Goal: Task Accomplishment & Management: Manage account settings

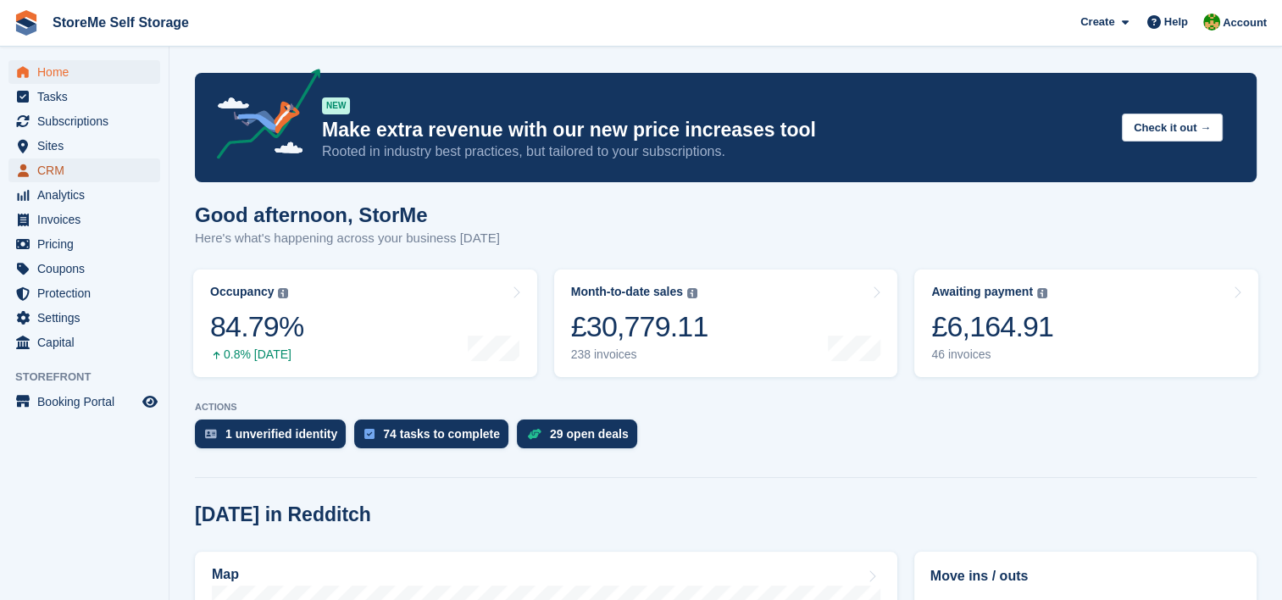
click at [76, 164] on span "CRM" at bounding box center [88, 170] width 102 height 24
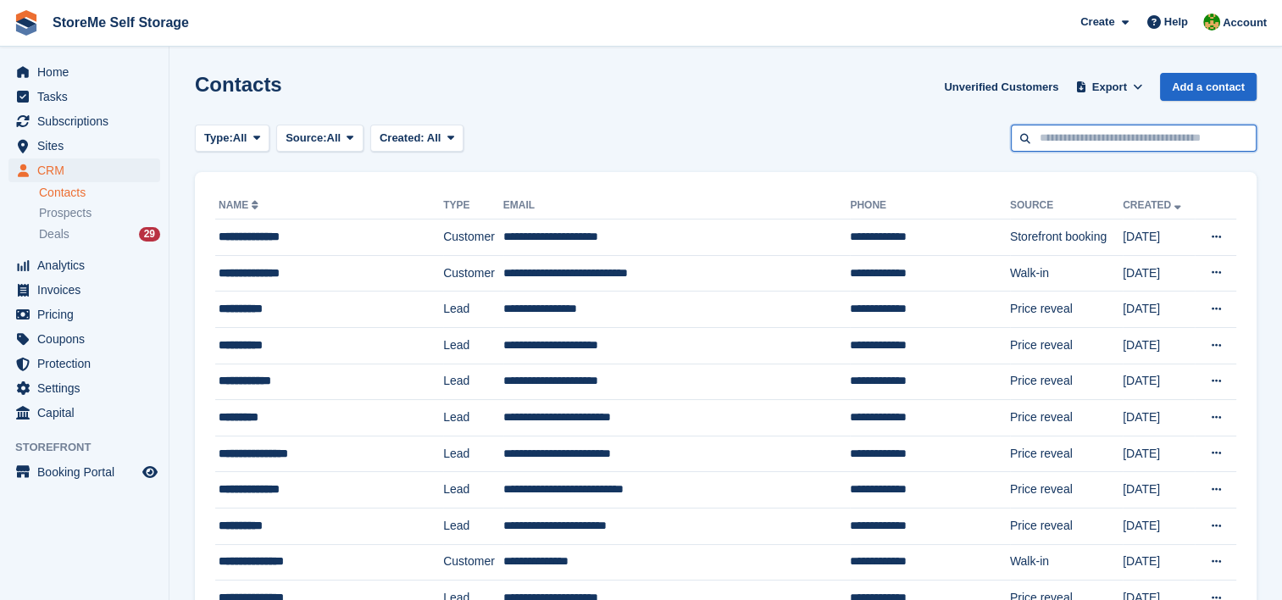
click at [1103, 138] on input "text" at bounding box center [1134, 139] width 246 height 28
type input "*"
type input "*****"
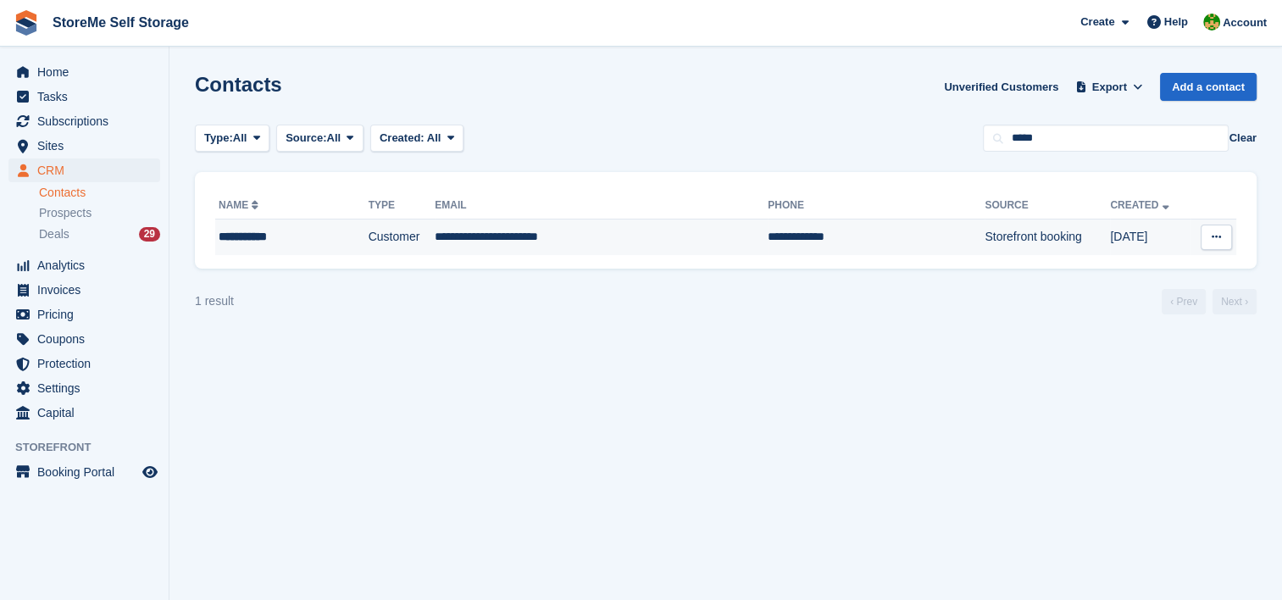
click at [768, 241] on td "**********" at bounding box center [876, 237] width 217 height 36
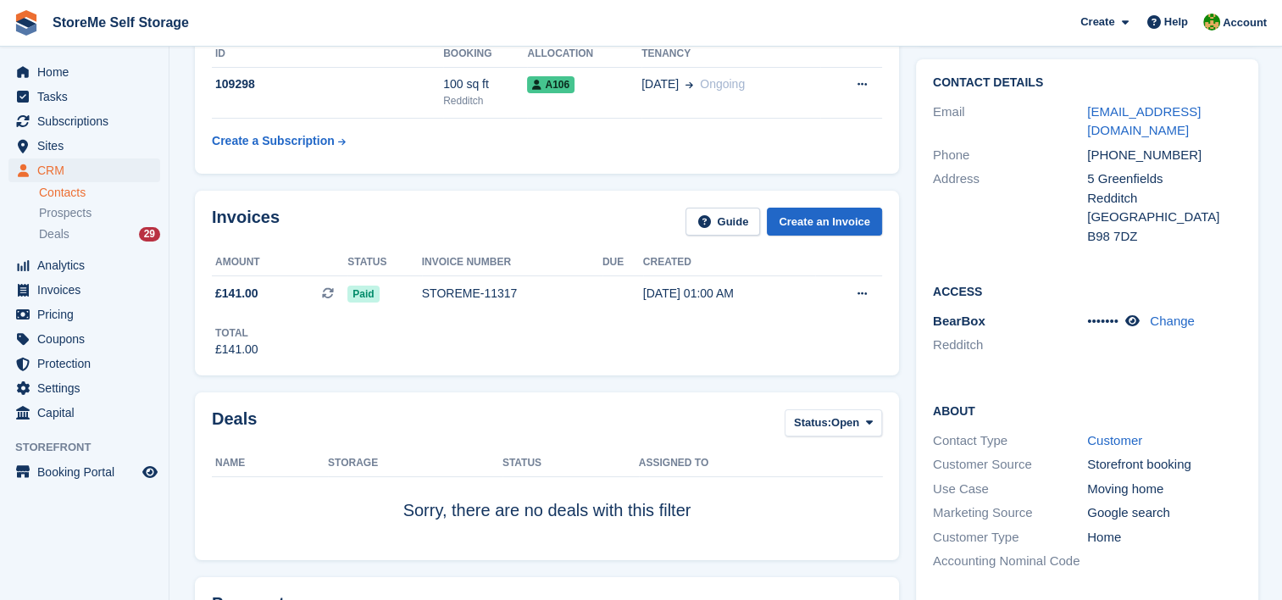
scroll to position [169, 0]
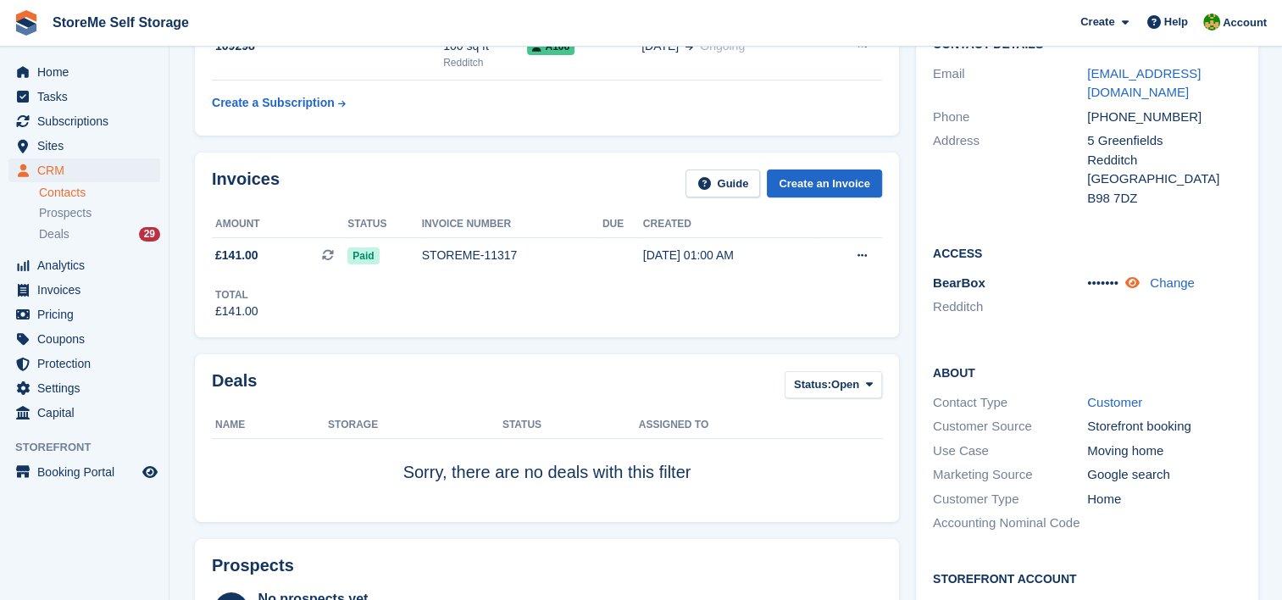
click at [1125, 275] on link at bounding box center [1134, 282] width 18 height 14
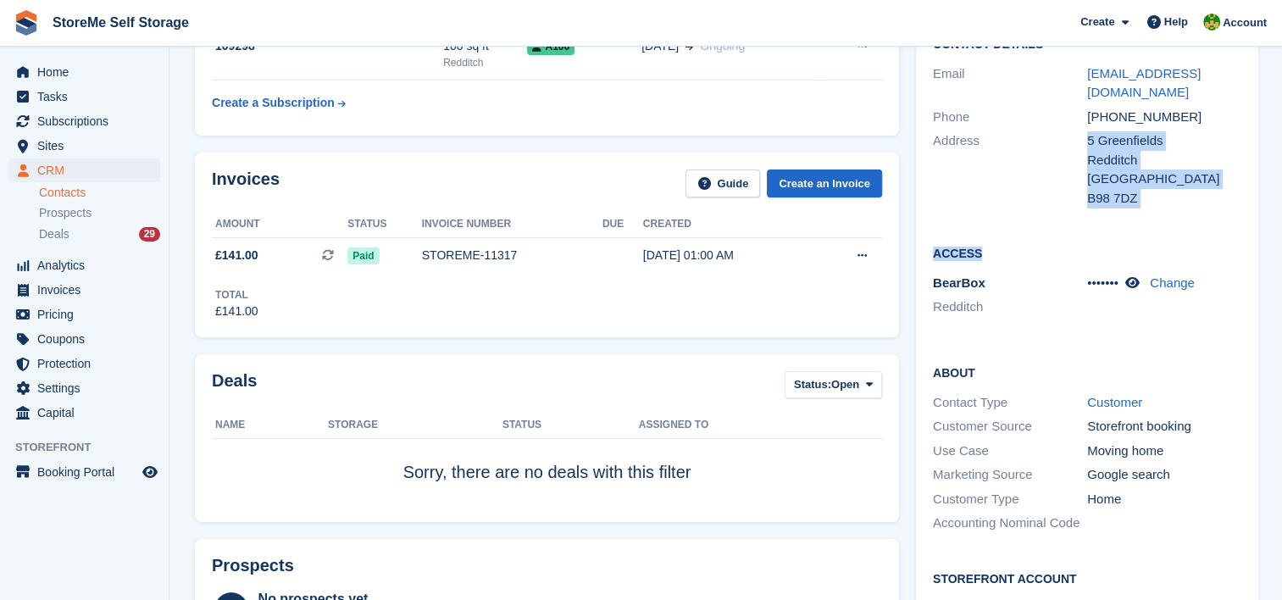
drag, startPoint x: 1129, startPoint y: 269, endPoint x: 1074, endPoint y: 208, distance: 83.4
click at [1074, 208] on div "Contact Details Email twilight.sully@gmail.com Phone +447480738274 Address 5 Gr…" at bounding box center [1087, 365] width 342 height 689
drag, startPoint x: 1074, startPoint y: 208, endPoint x: 1014, endPoint y: 310, distance: 118.4
click at [1014, 310] on div "Access BearBox Redditch ••••••• Change" at bounding box center [1087, 286] width 342 height 119
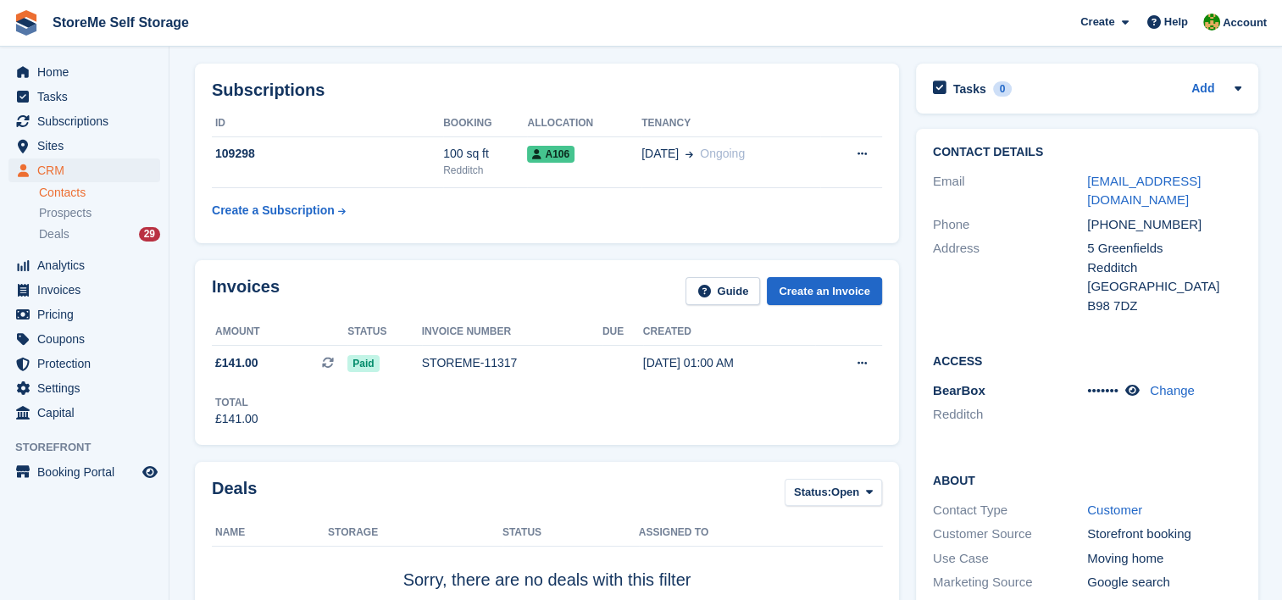
scroll to position [0, 0]
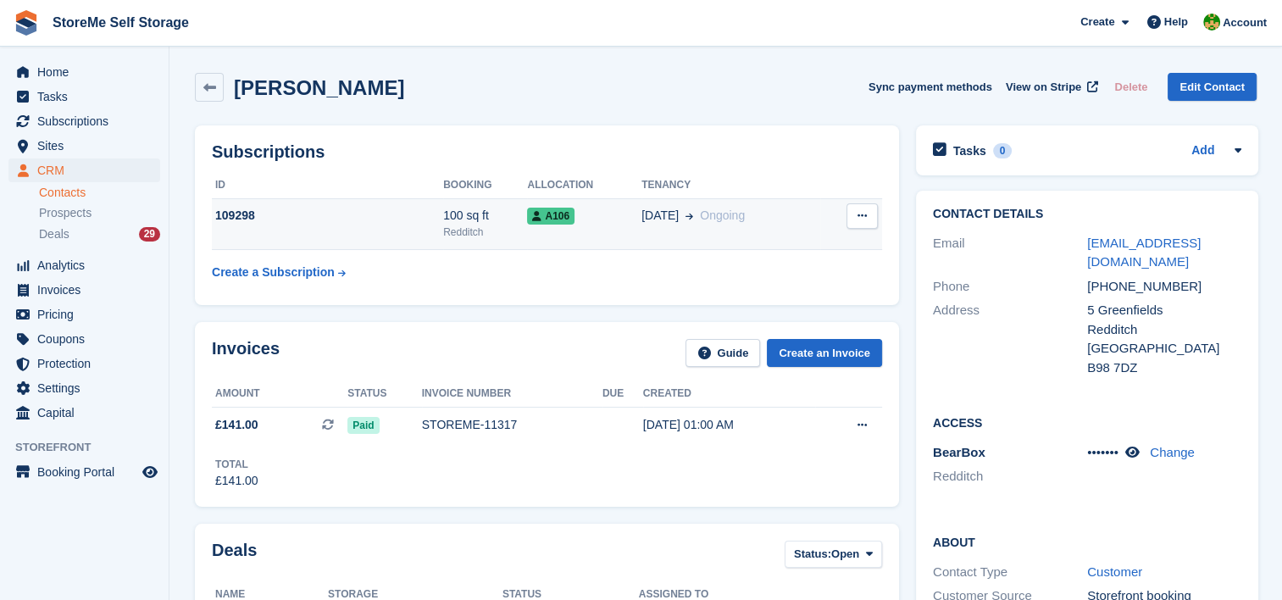
click at [390, 219] on div "109298" at bounding box center [327, 216] width 231 height 18
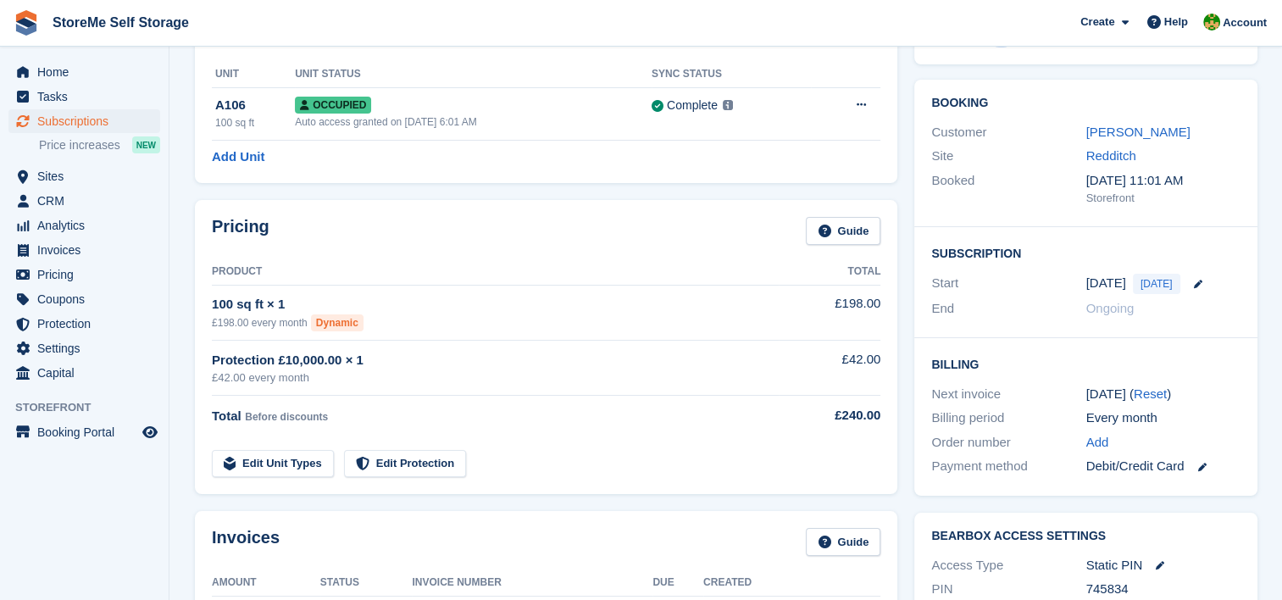
scroll to position [339, 0]
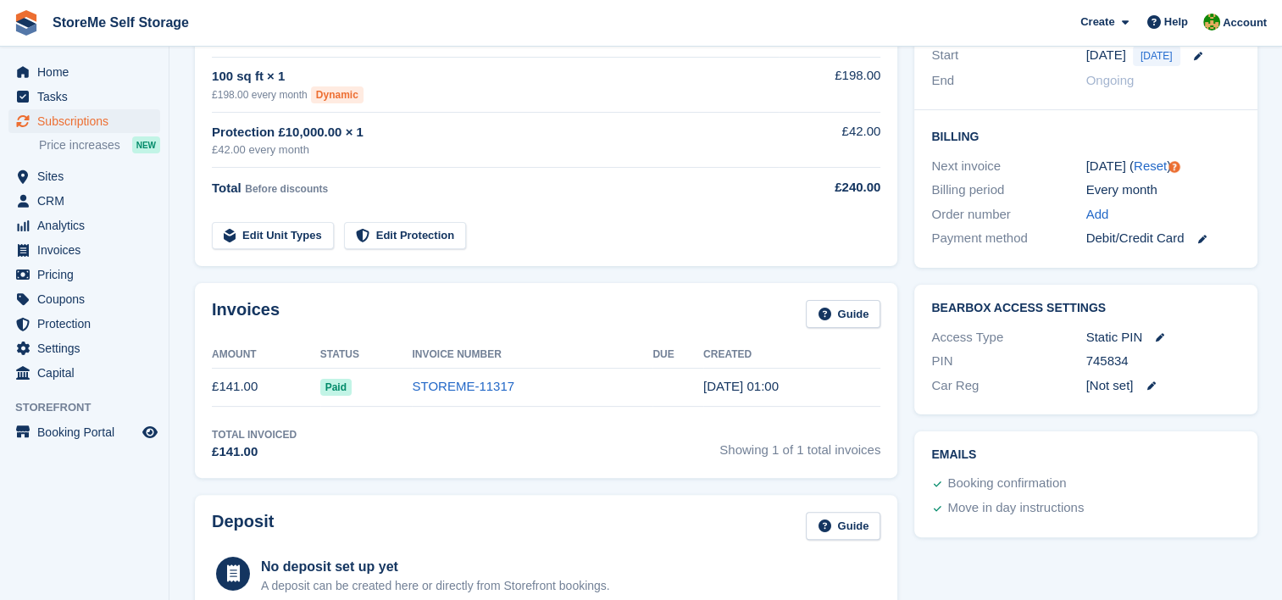
click at [1142, 384] on link at bounding box center [1144, 385] width 22 height 8
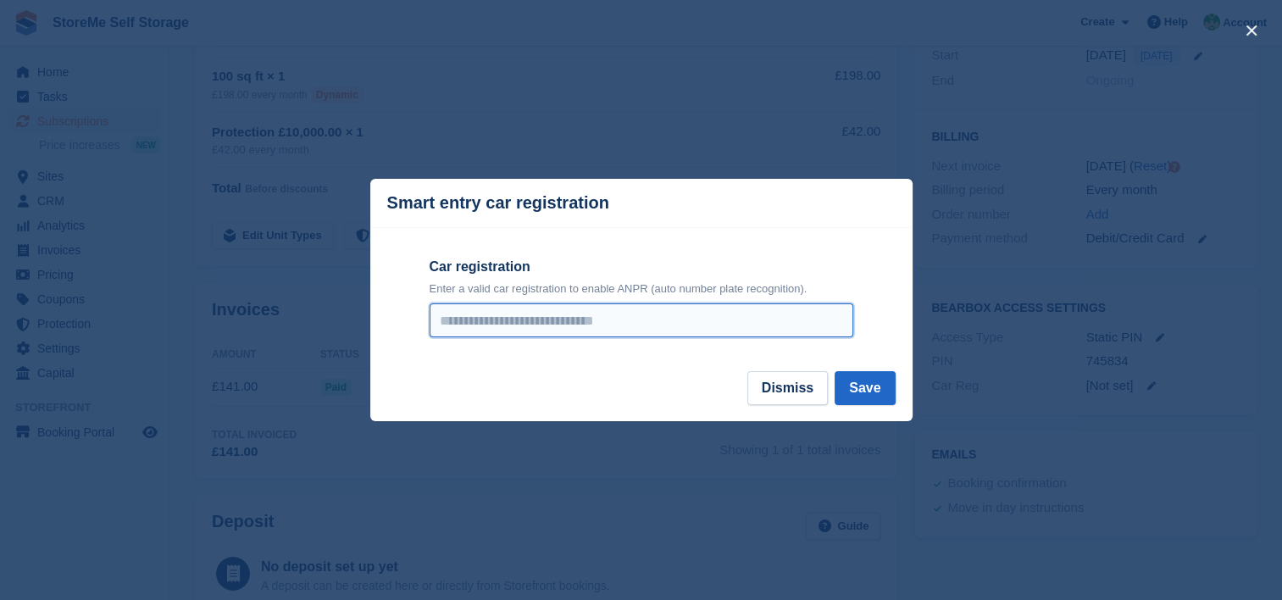
click at [690, 315] on input "Car registration" at bounding box center [642, 320] width 424 height 34
type input "*******"
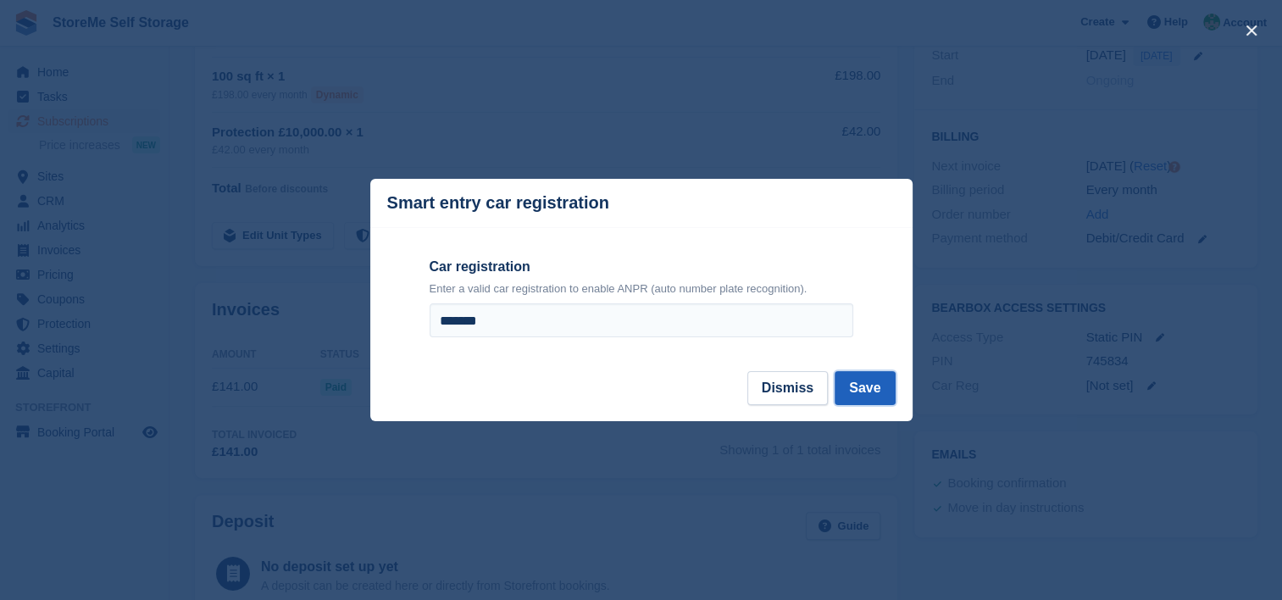
click at [882, 393] on button "Save" at bounding box center [865, 388] width 60 height 34
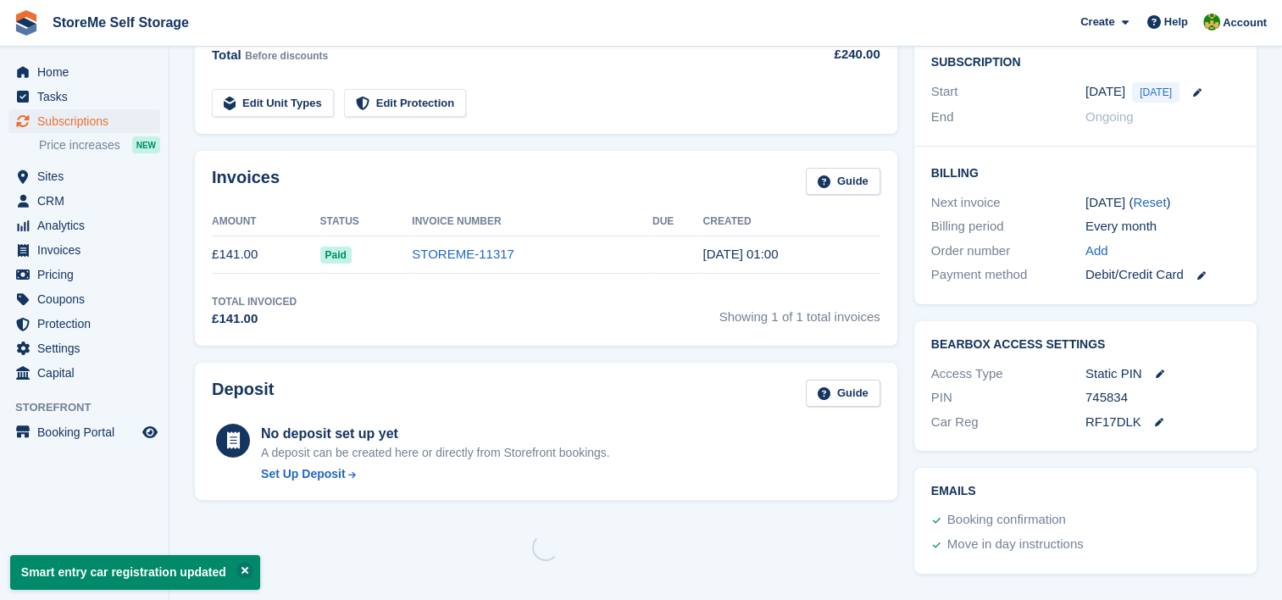
scroll to position [0, 0]
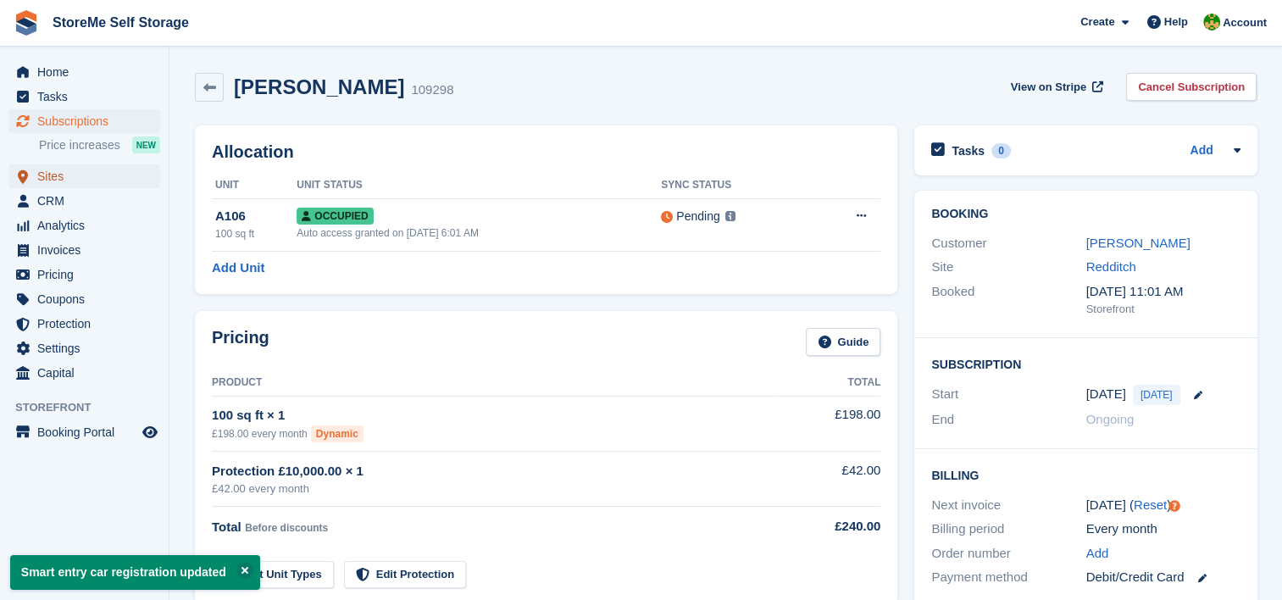
click at [65, 182] on span "Sites" at bounding box center [88, 176] width 102 height 24
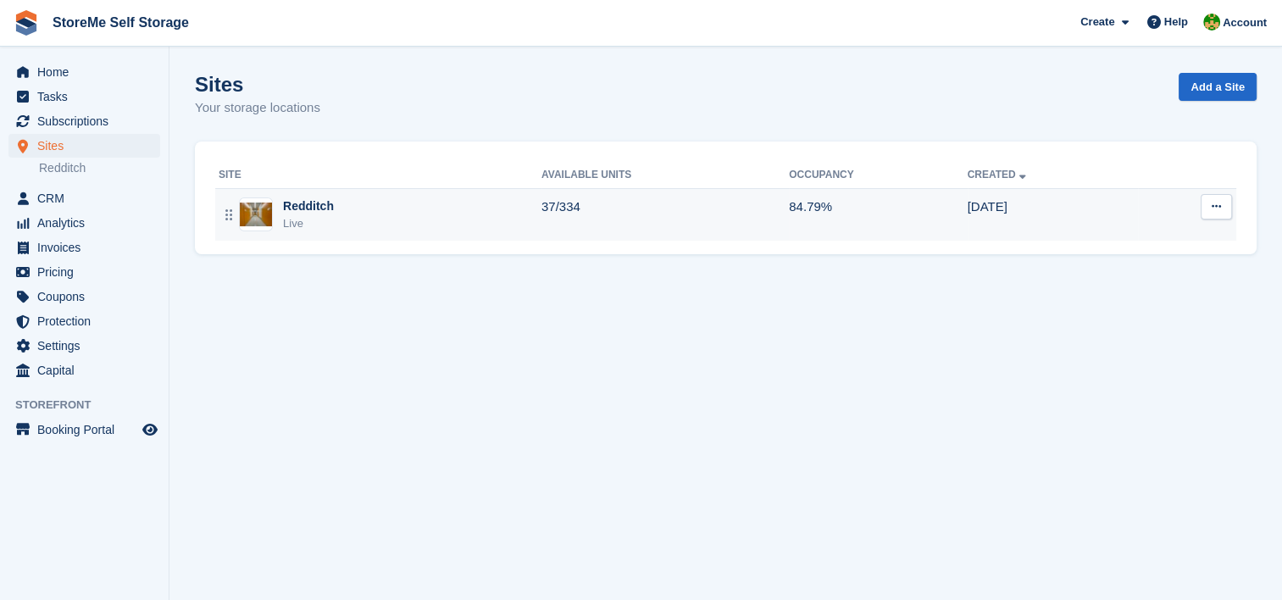
click at [283, 203] on div "Redditch" at bounding box center [308, 206] width 51 height 18
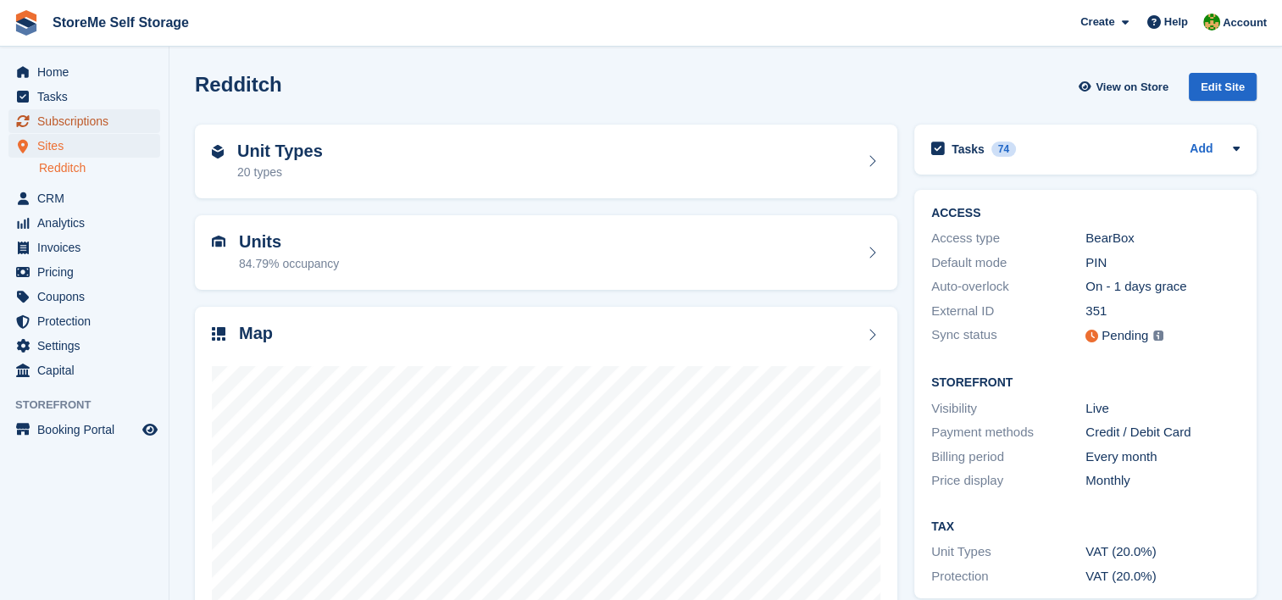
click at [86, 118] on span "Subscriptions" at bounding box center [88, 121] width 102 height 24
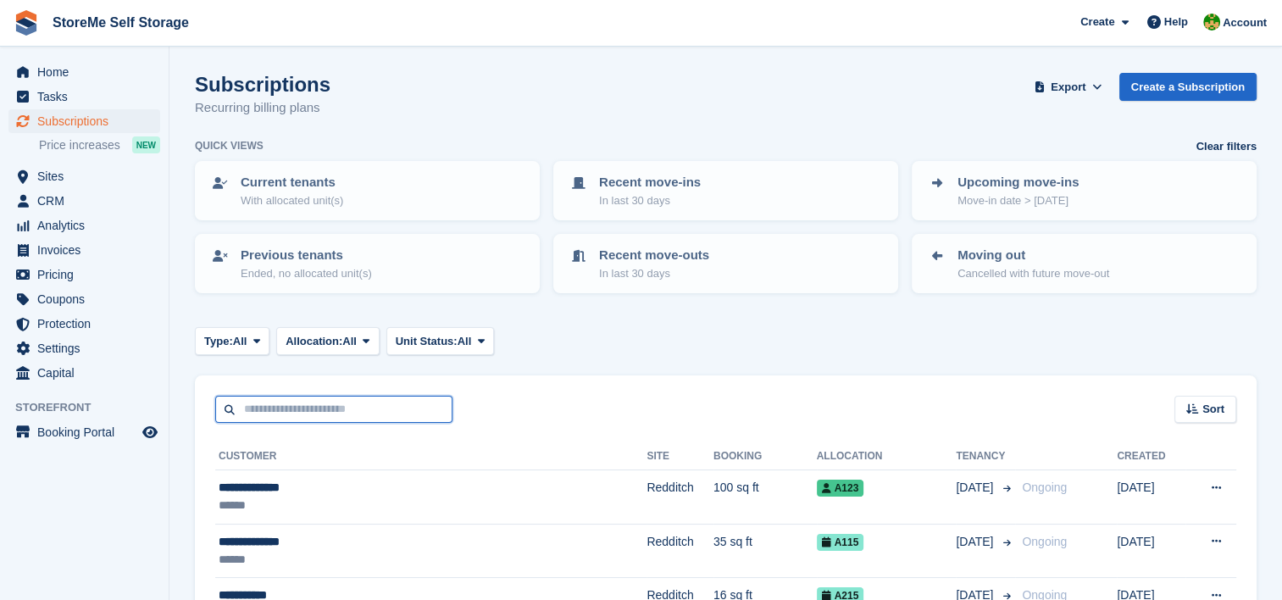
click at [291, 400] on input "text" at bounding box center [333, 410] width 237 height 28
type input "*****"
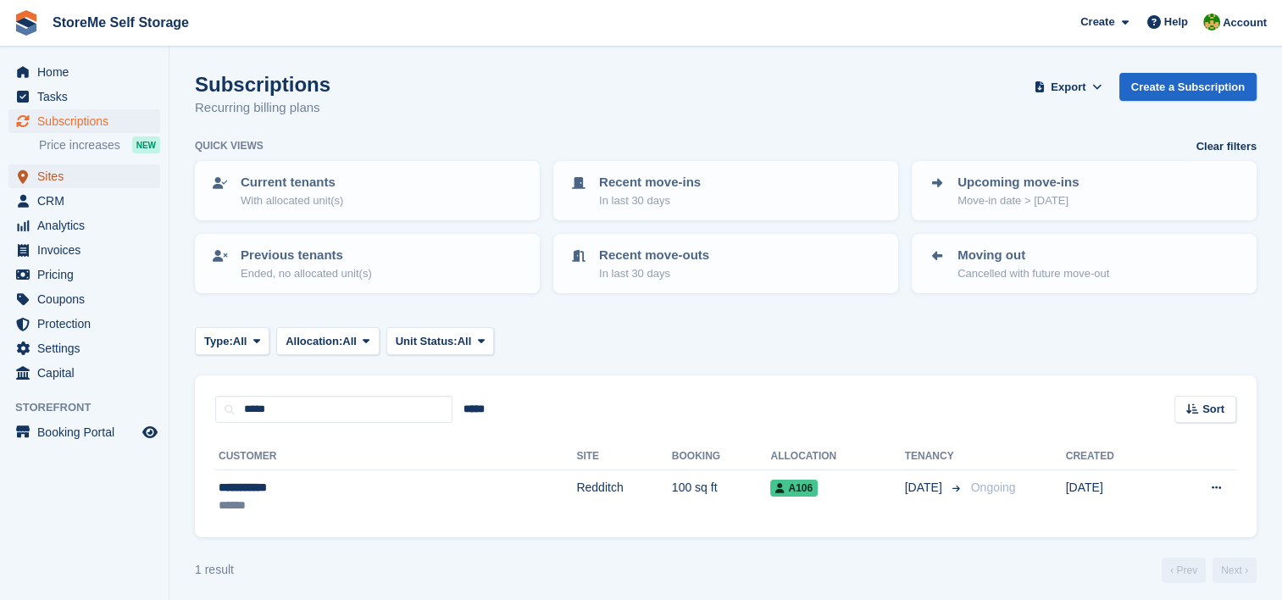
drag, startPoint x: 285, startPoint y: 452, endPoint x: 58, endPoint y: 167, distance: 364.3
click at [58, 167] on span "Sites" at bounding box center [88, 176] width 102 height 24
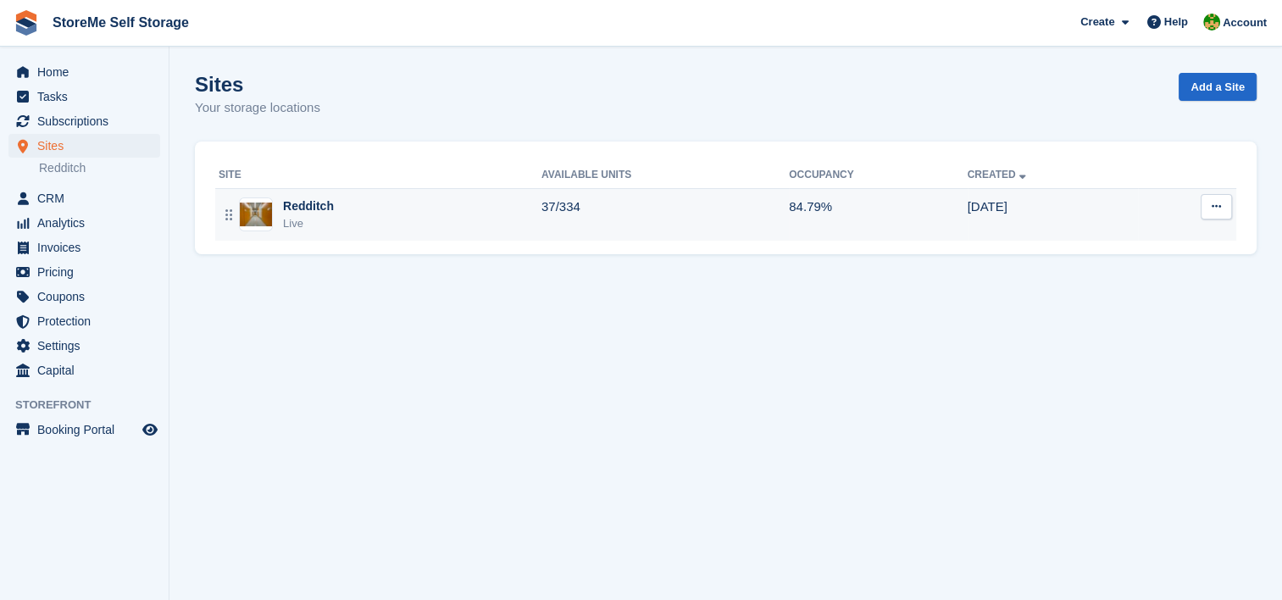
click at [332, 200] on div "Redditch Live" at bounding box center [380, 214] width 323 height 35
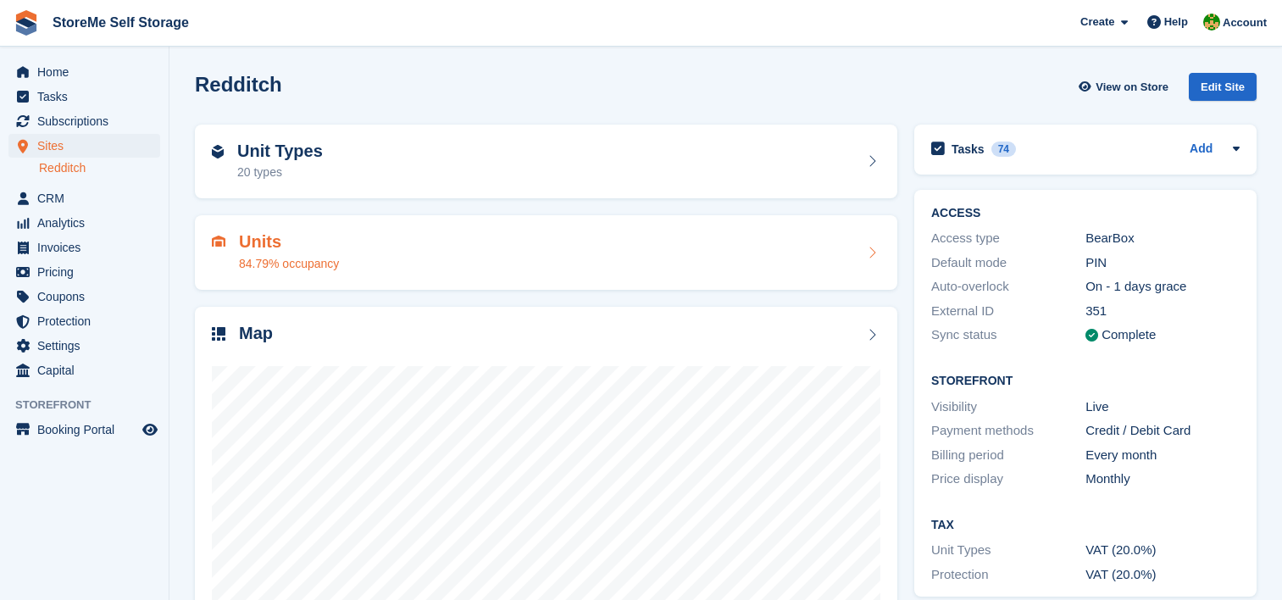
click at [387, 246] on div "Units 84.79% occupancy" at bounding box center [546, 252] width 669 height 41
click at [277, 155] on h2 "Unit Types" at bounding box center [280, 151] width 86 height 19
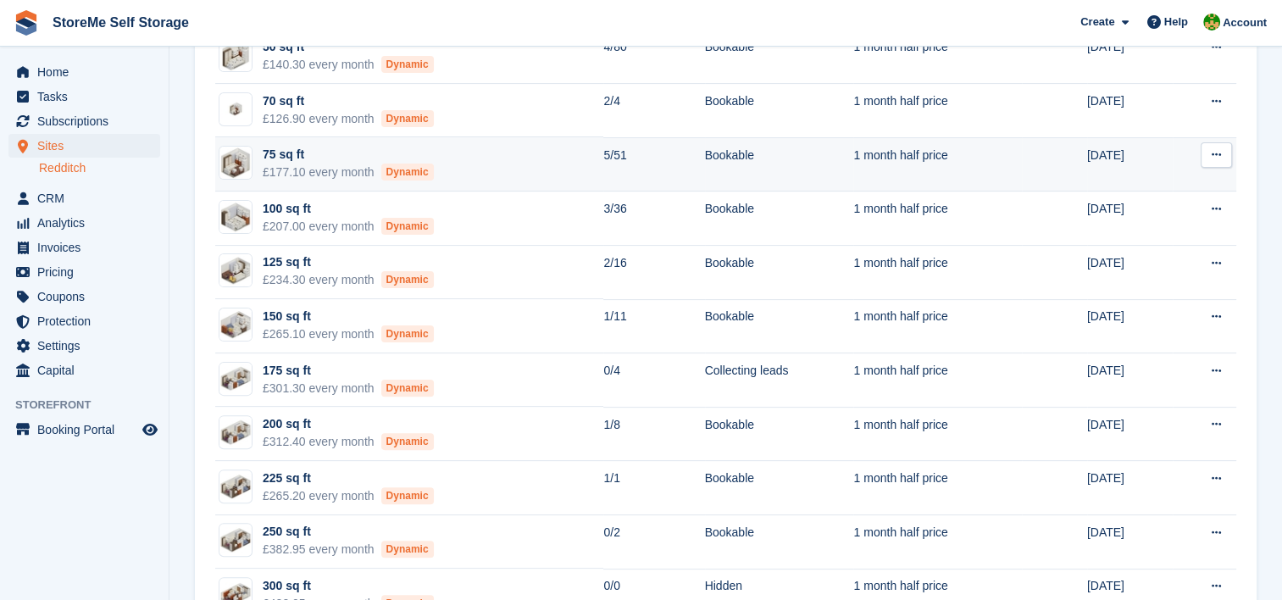
scroll to position [424, 0]
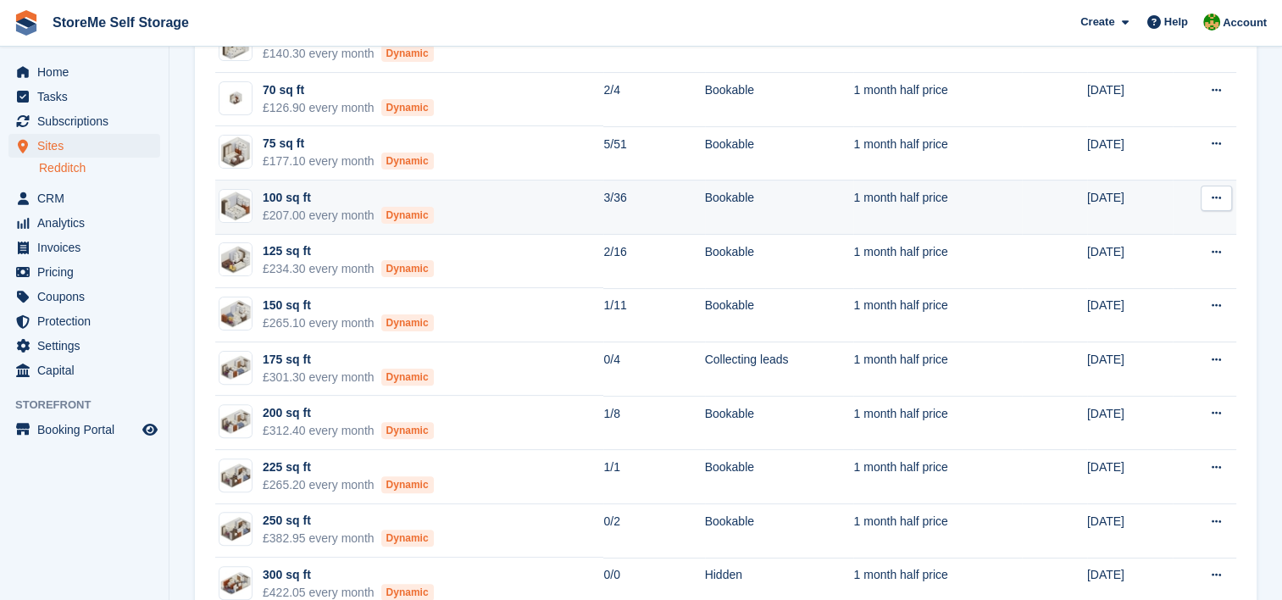
click at [338, 208] on div "£207.00 every month Dynamic" at bounding box center [348, 216] width 171 height 18
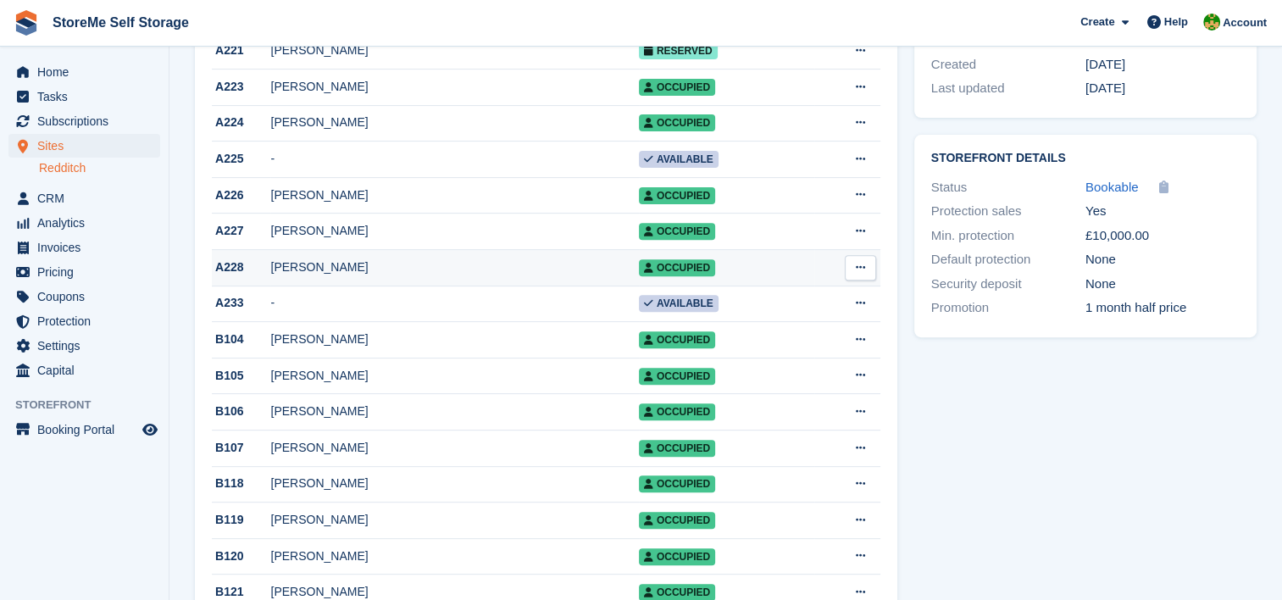
scroll to position [678, 0]
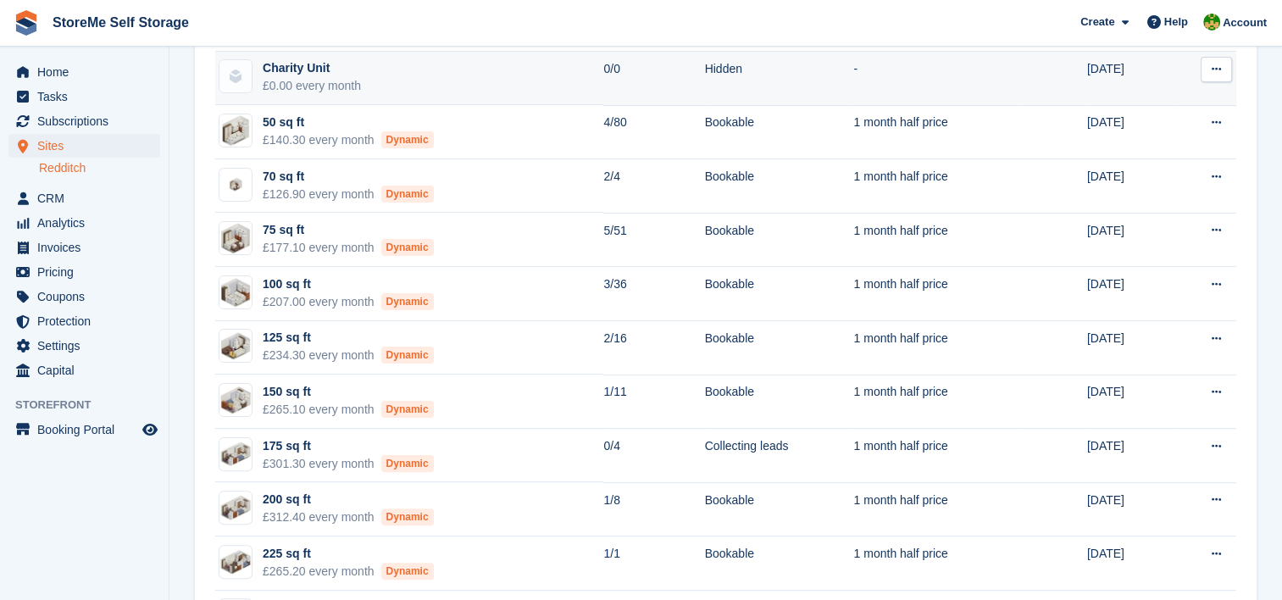
scroll to position [254, 0]
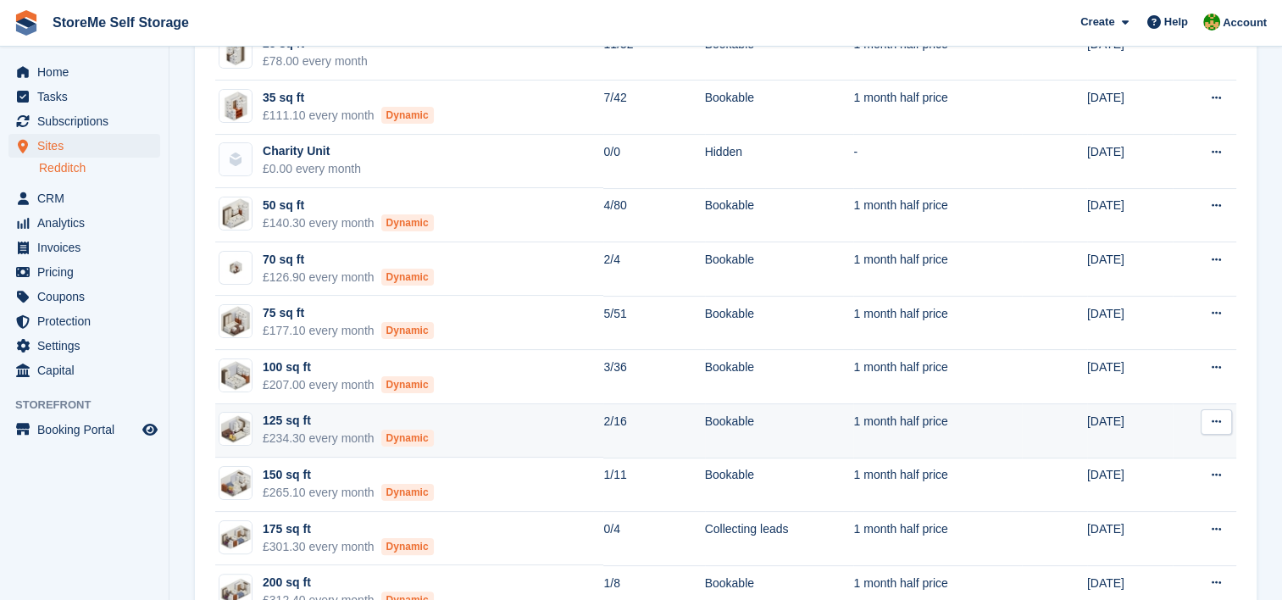
click at [491, 432] on td "125 sq ft £234.30 every month Dynamic" at bounding box center [409, 431] width 388 height 54
click at [268, 417] on div "125 sq ft" at bounding box center [348, 421] width 171 height 18
click at [552, 436] on td "125 sq ft £234.30 every month Dynamic" at bounding box center [409, 431] width 388 height 54
click at [552, 430] on td "125 sq ft £234.30 every month Dynamic" at bounding box center [409, 431] width 388 height 54
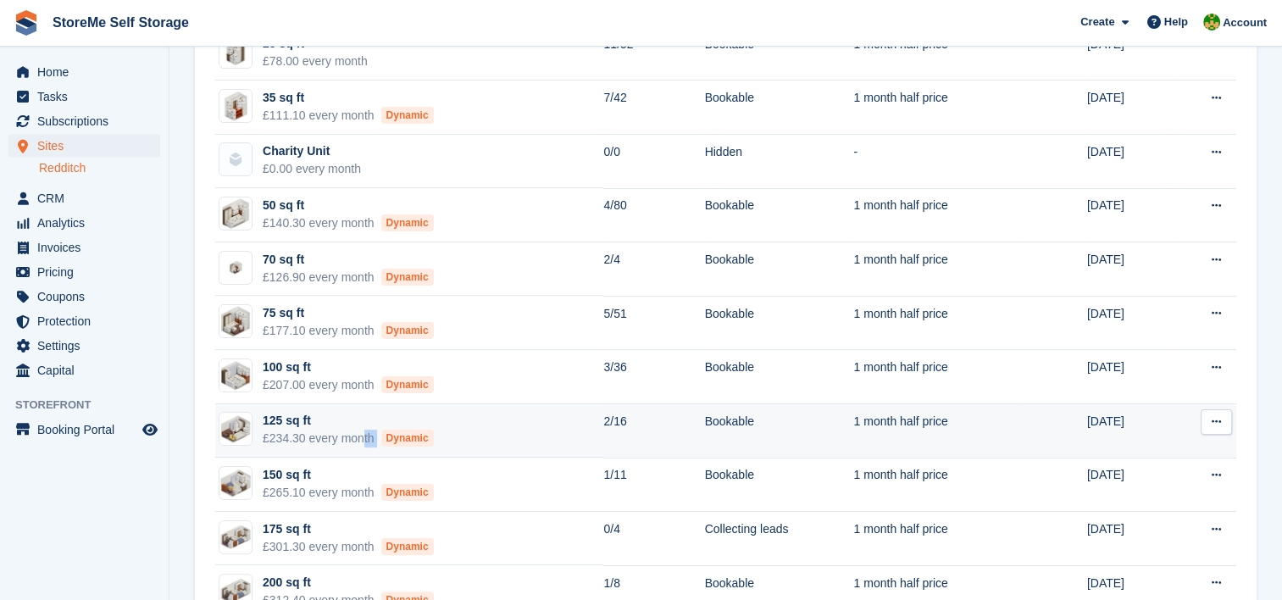
click at [552, 430] on td "125 sq ft £234.30 every month Dynamic" at bounding box center [409, 431] width 388 height 54
click at [230, 422] on img at bounding box center [235, 429] width 32 height 32
click at [247, 420] on img at bounding box center [235, 429] width 32 height 32
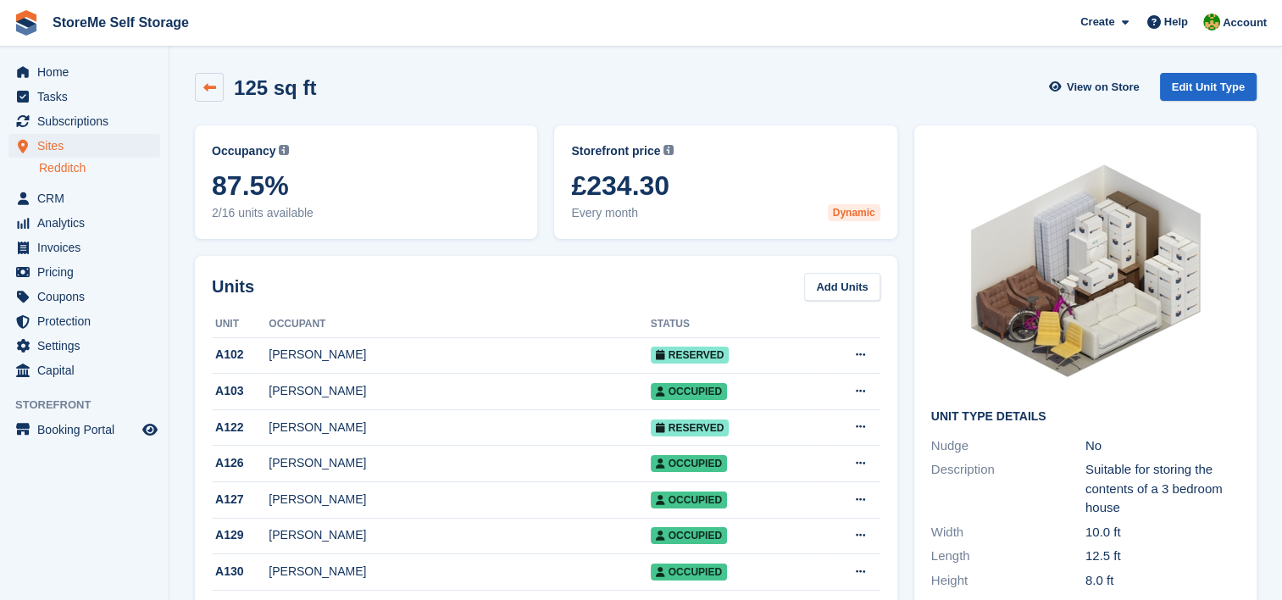
click at [205, 84] on icon at bounding box center [209, 87] width 13 height 13
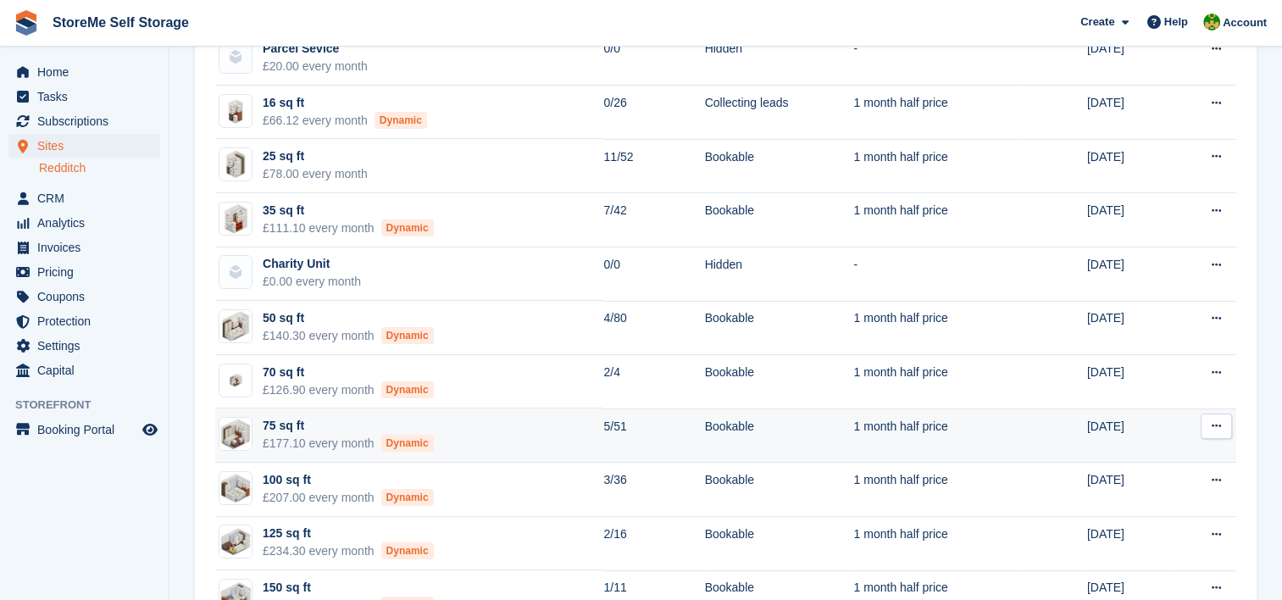
scroll to position [169, 0]
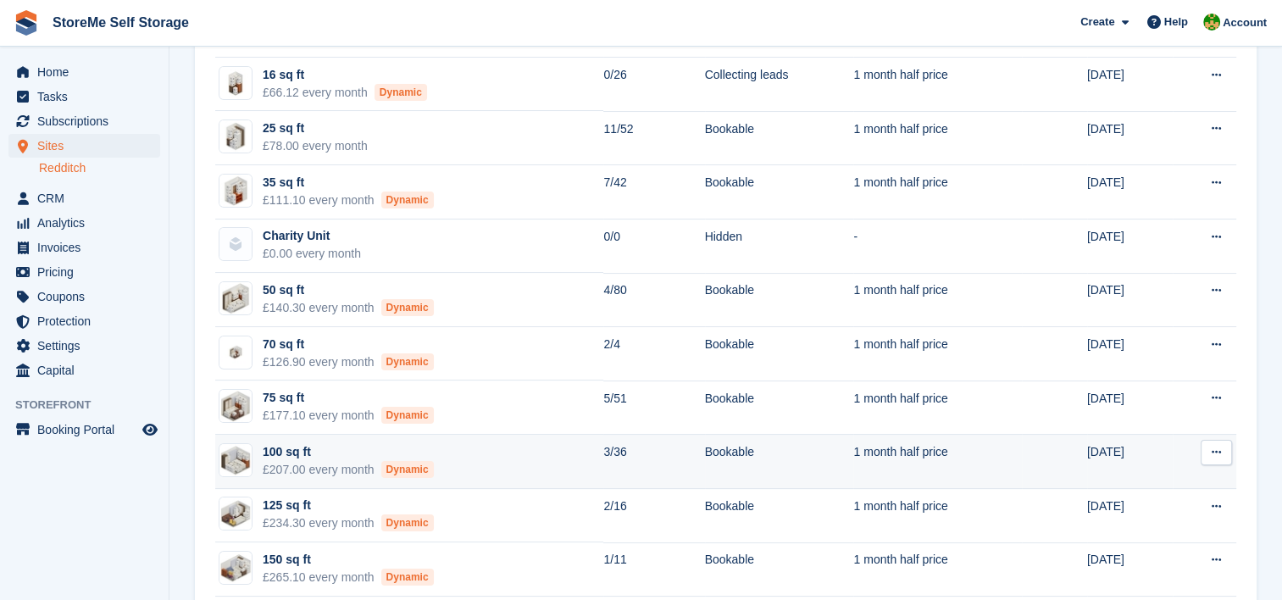
click at [294, 457] on div "100 sq ft" at bounding box center [348, 452] width 171 height 18
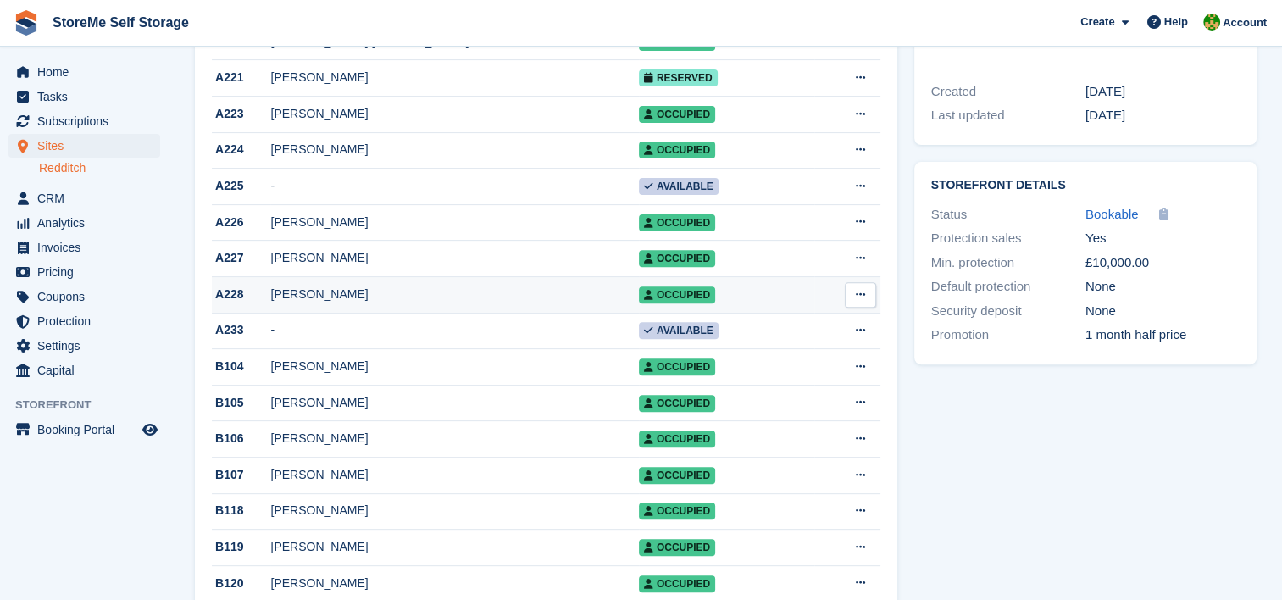
scroll to position [593, 0]
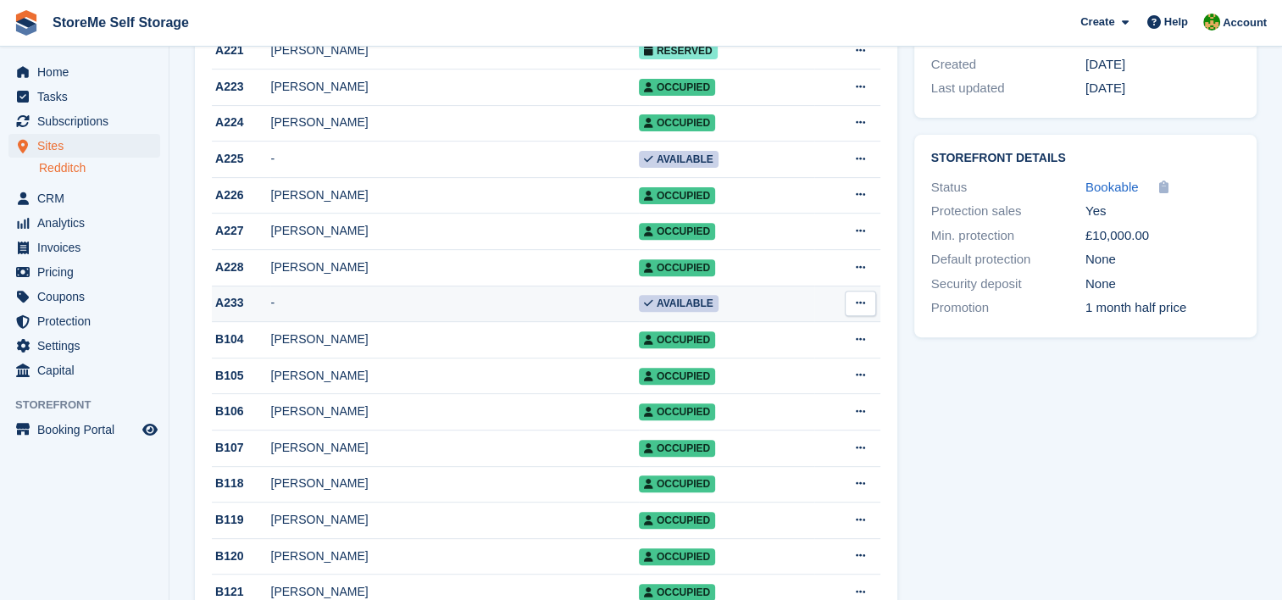
click at [233, 320] on td "A233" at bounding box center [241, 304] width 58 height 36
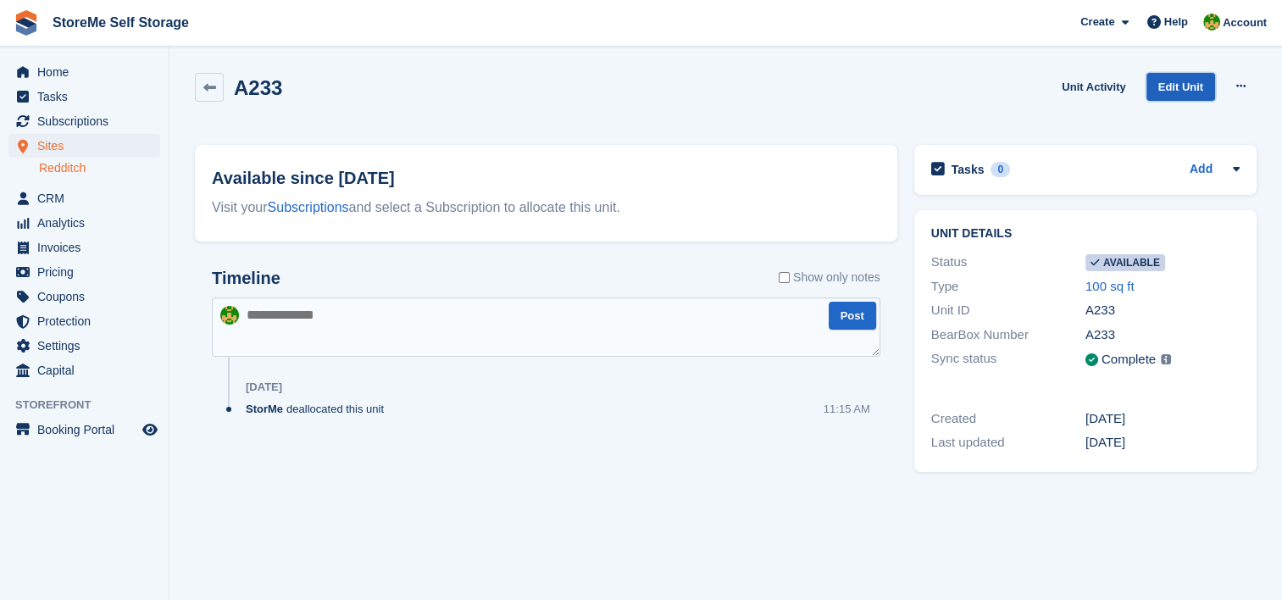
click at [1200, 95] on link "Edit Unit" at bounding box center [1180, 87] width 69 height 28
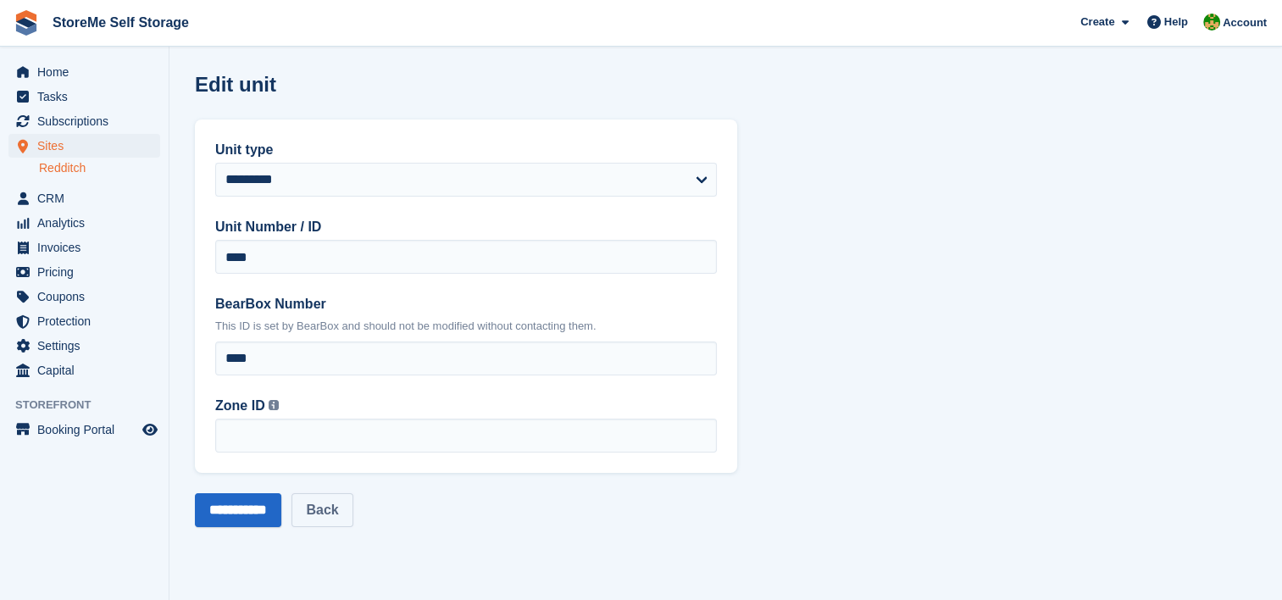
click at [329, 525] on link "Back" at bounding box center [321, 510] width 61 height 34
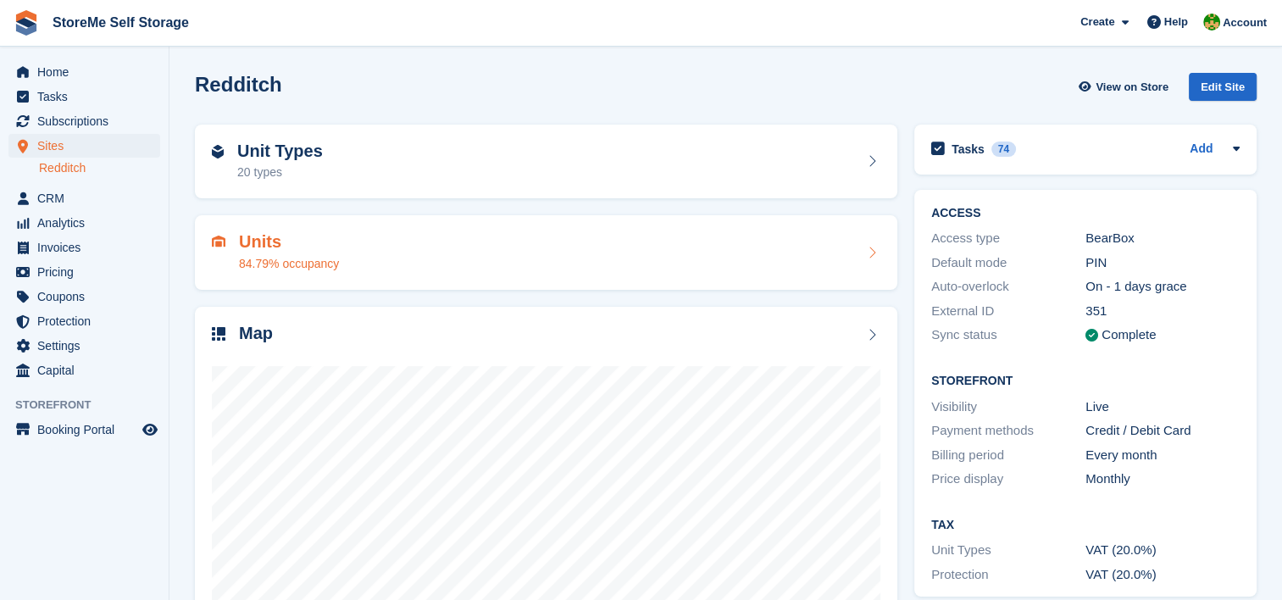
click at [521, 258] on div "Units 84.79% occupancy" at bounding box center [546, 252] width 669 height 41
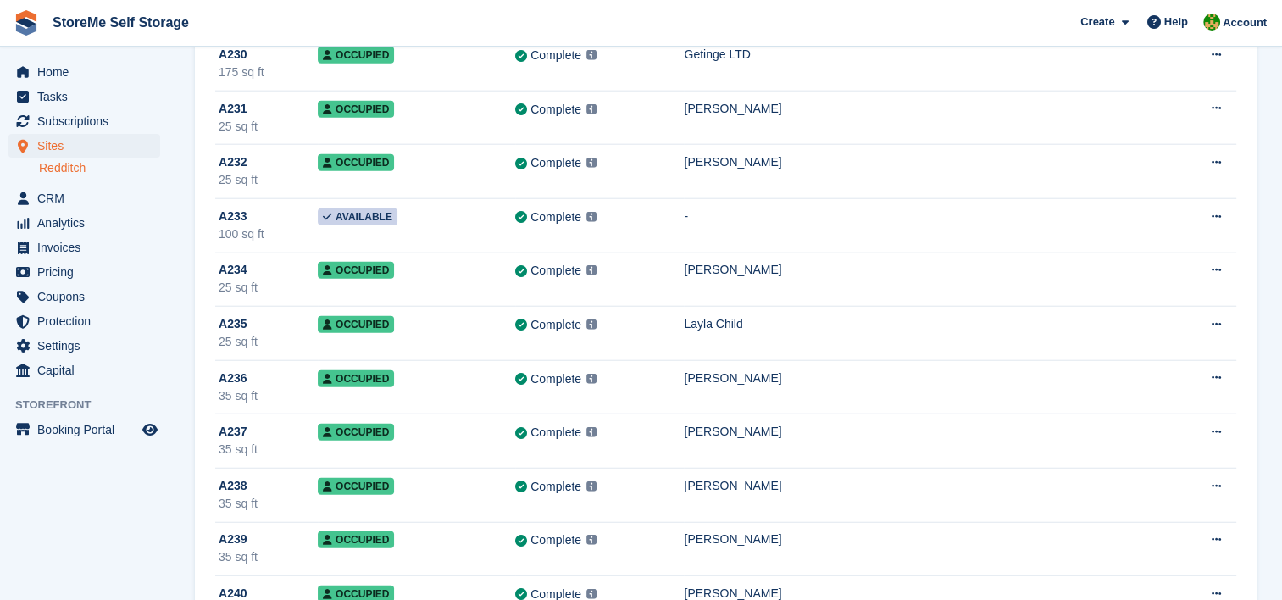
scroll to position [4237, 0]
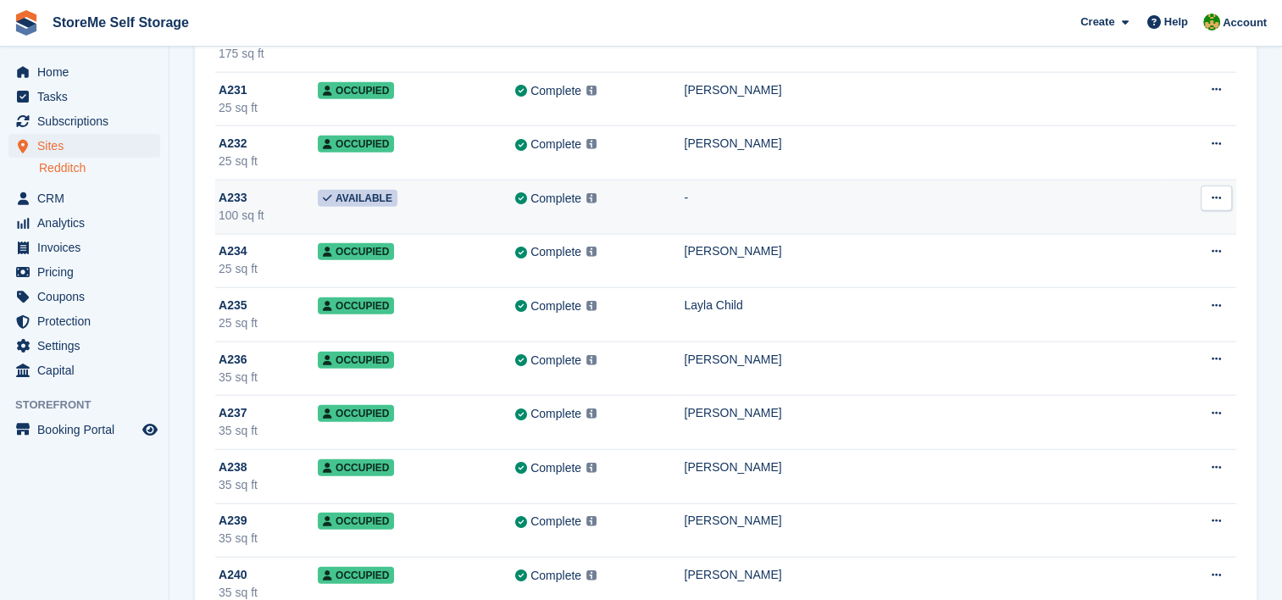
click at [263, 191] on div "A233" at bounding box center [268, 198] width 99 height 18
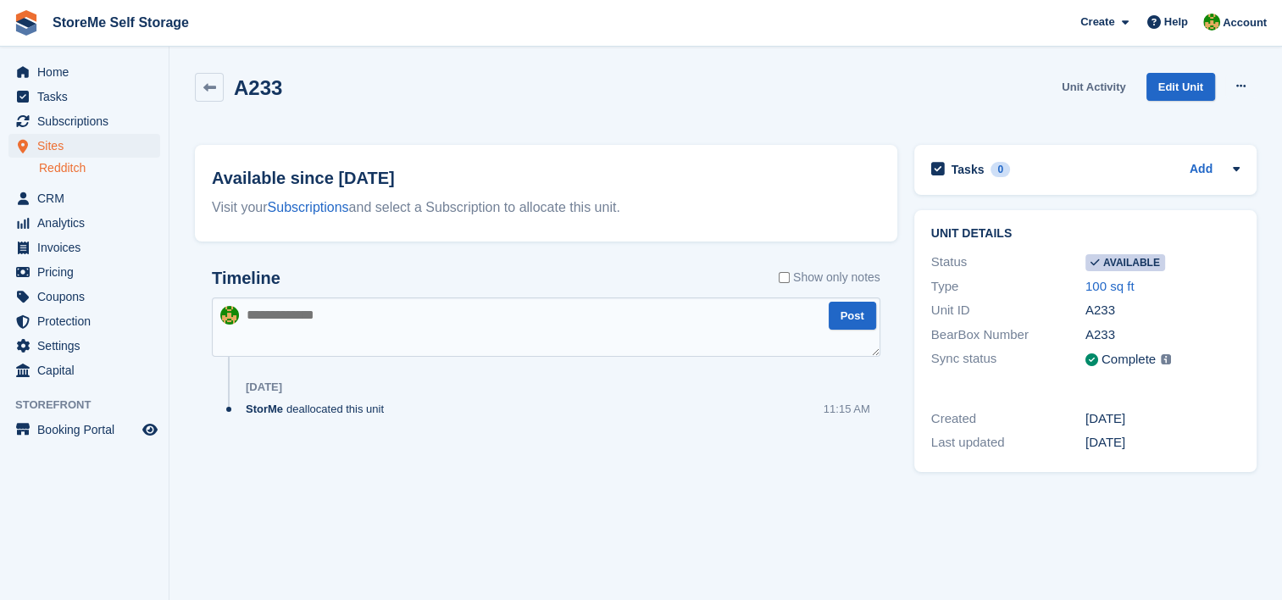
click at [1069, 90] on link "Unit Activity" at bounding box center [1093, 87] width 77 height 28
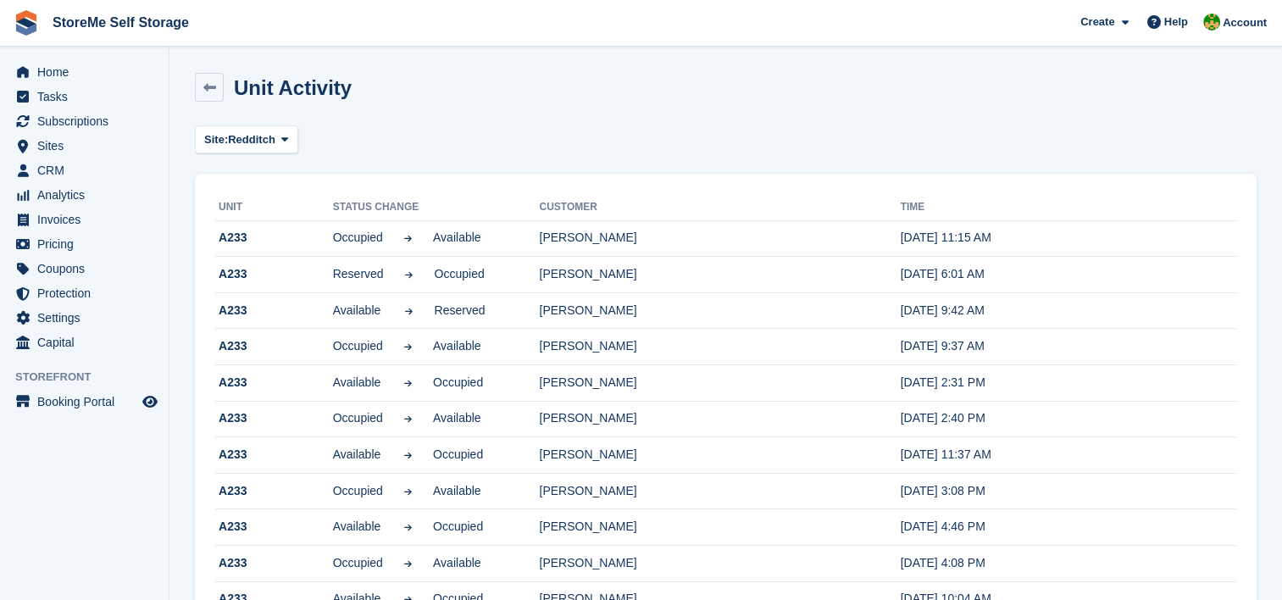
click at [216, 102] on div "Unit Activity" at bounding box center [726, 97] width 1062 height 49
click at [214, 95] on link at bounding box center [209, 87] width 29 height 29
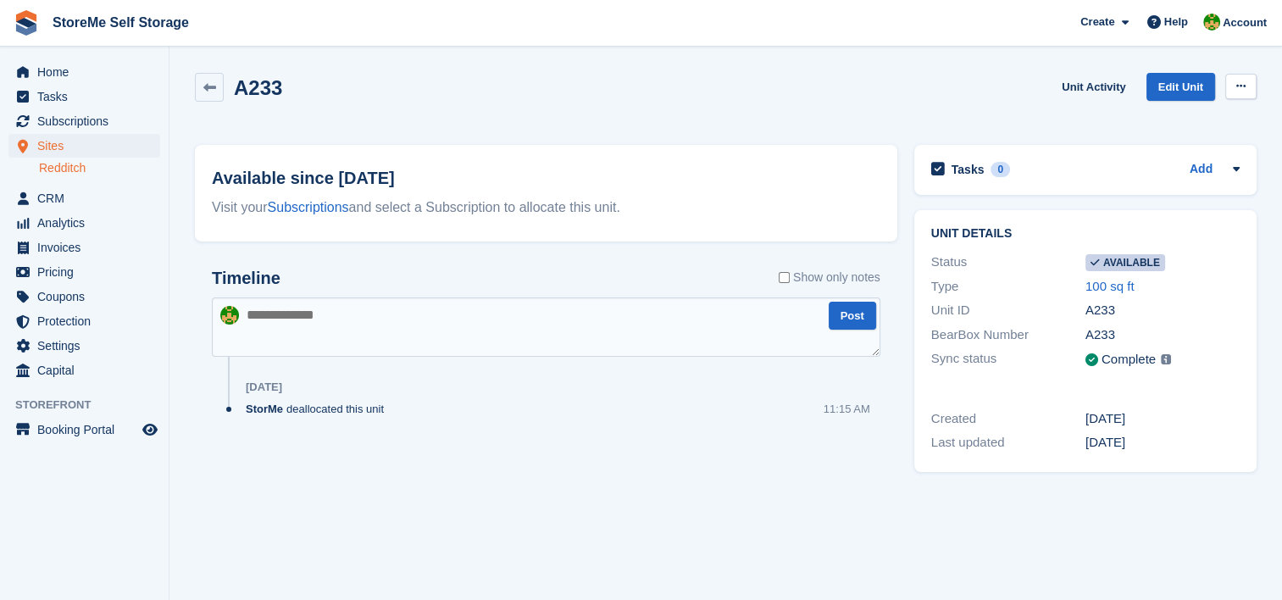
click at [1244, 92] on icon at bounding box center [1240, 85] width 9 height 11
click at [1213, 116] on p "Make unavailable" at bounding box center [1175, 119] width 147 height 22
click at [1253, 86] on button at bounding box center [1240, 86] width 31 height 25
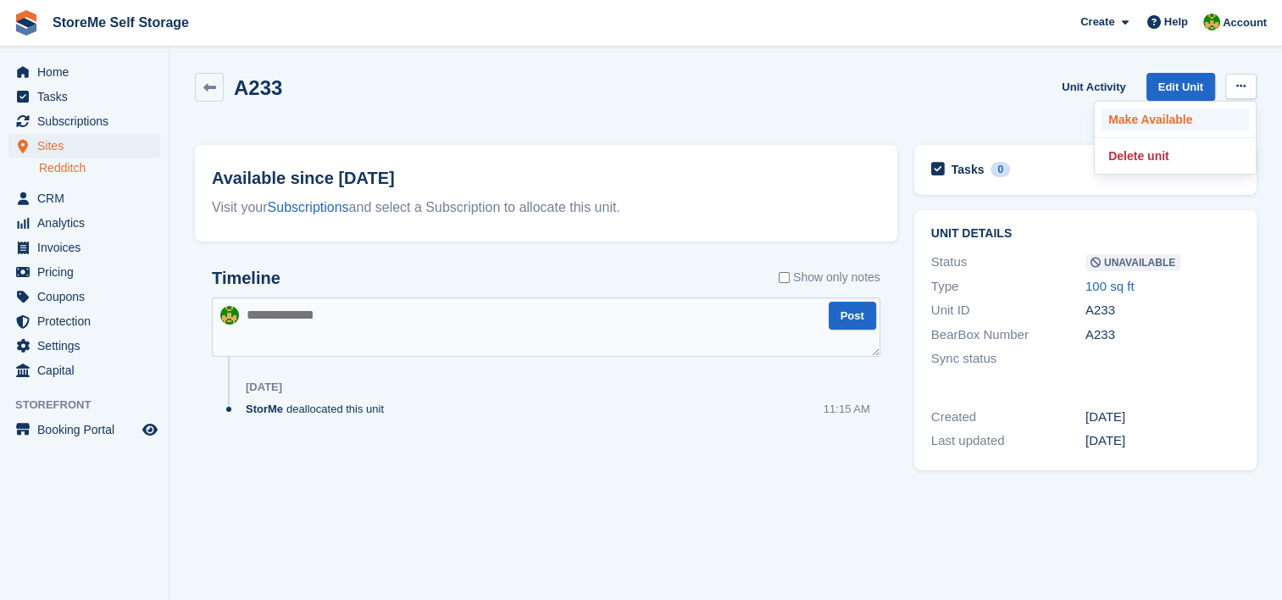
click at [1172, 125] on p "Make Available" at bounding box center [1175, 119] width 147 height 22
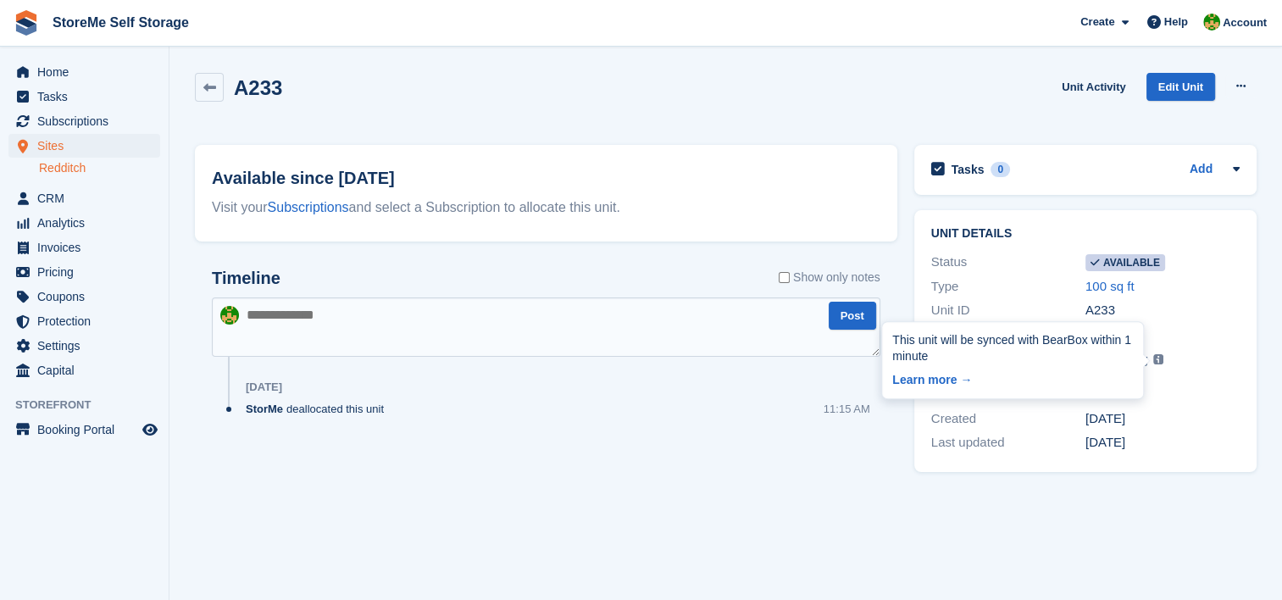
click at [1153, 354] on img at bounding box center [1158, 359] width 10 height 10
click at [202, 80] on link at bounding box center [209, 87] width 29 height 29
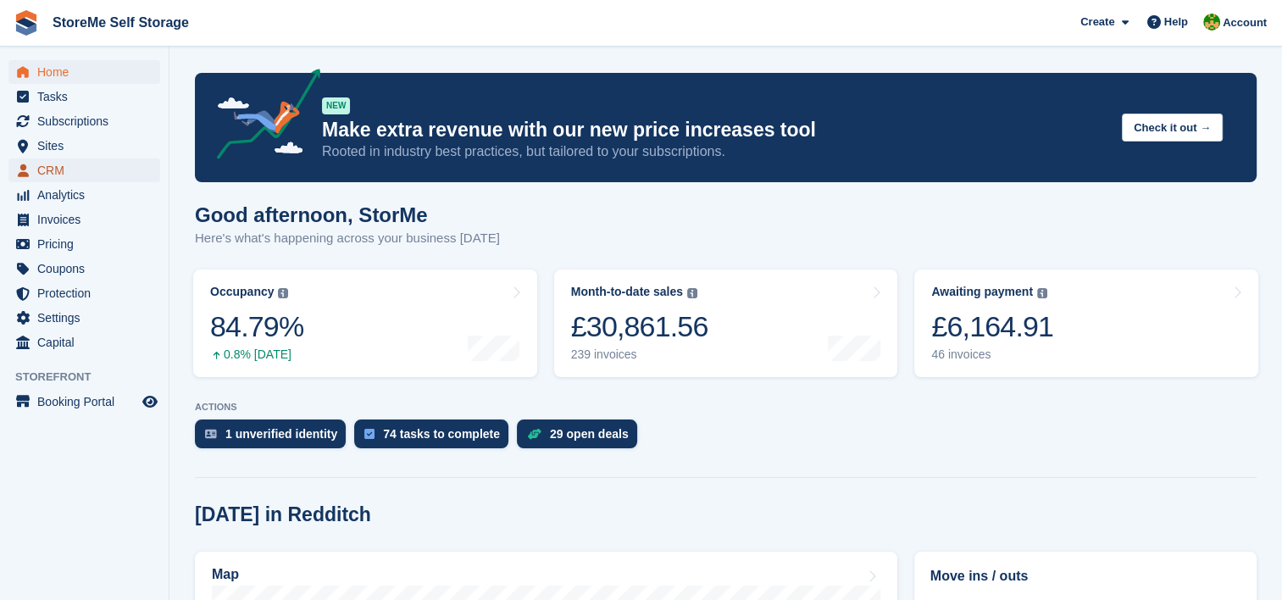
click at [80, 159] on span "CRM" at bounding box center [88, 170] width 102 height 24
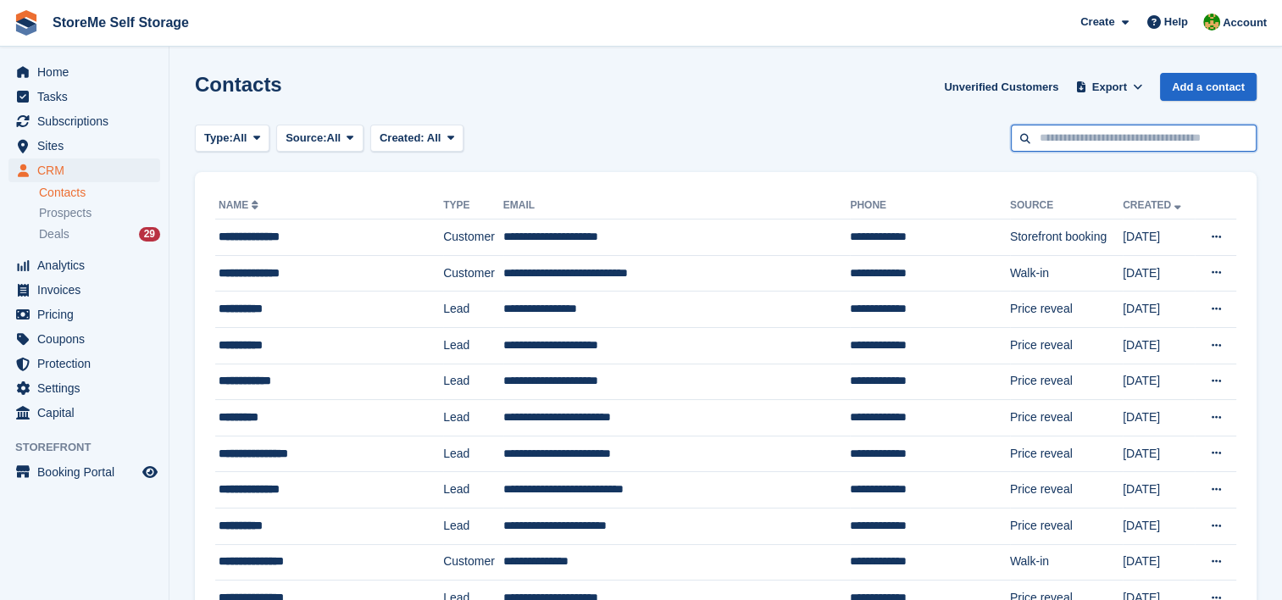
click at [1089, 139] on input "text" at bounding box center [1134, 139] width 246 height 28
type input "*****"
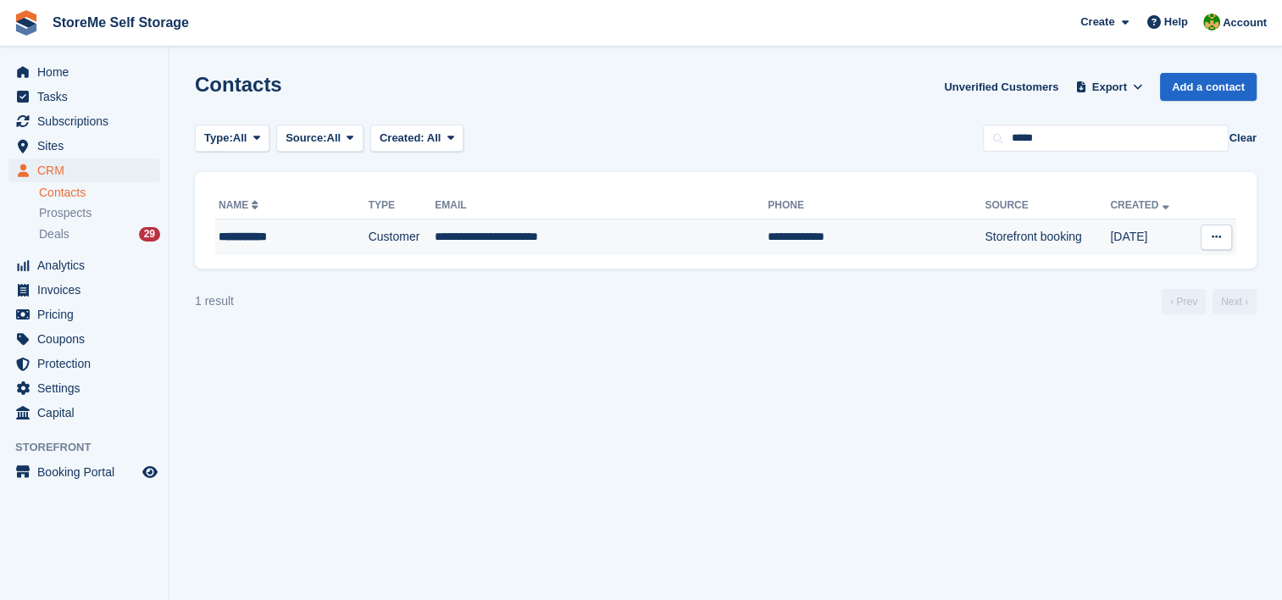
click at [571, 238] on td "**********" at bounding box center [601, 237] width 333 height 36
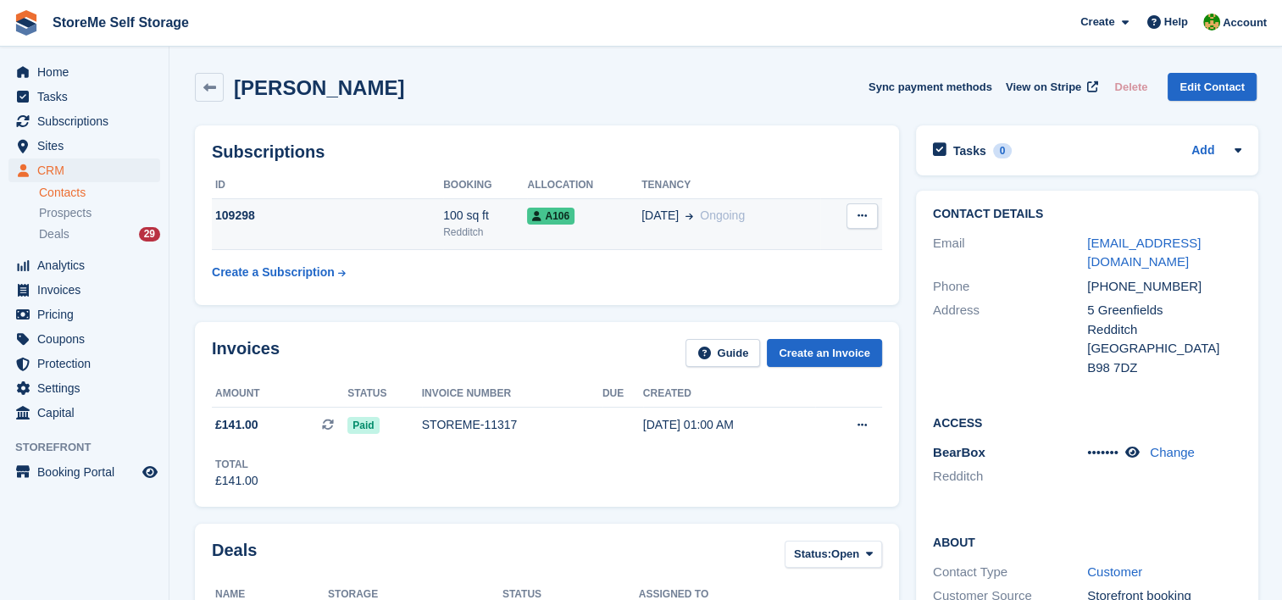
click at [488, 219] on div "100 sq ft" at bounding box center [485, 216] width 84 height 18
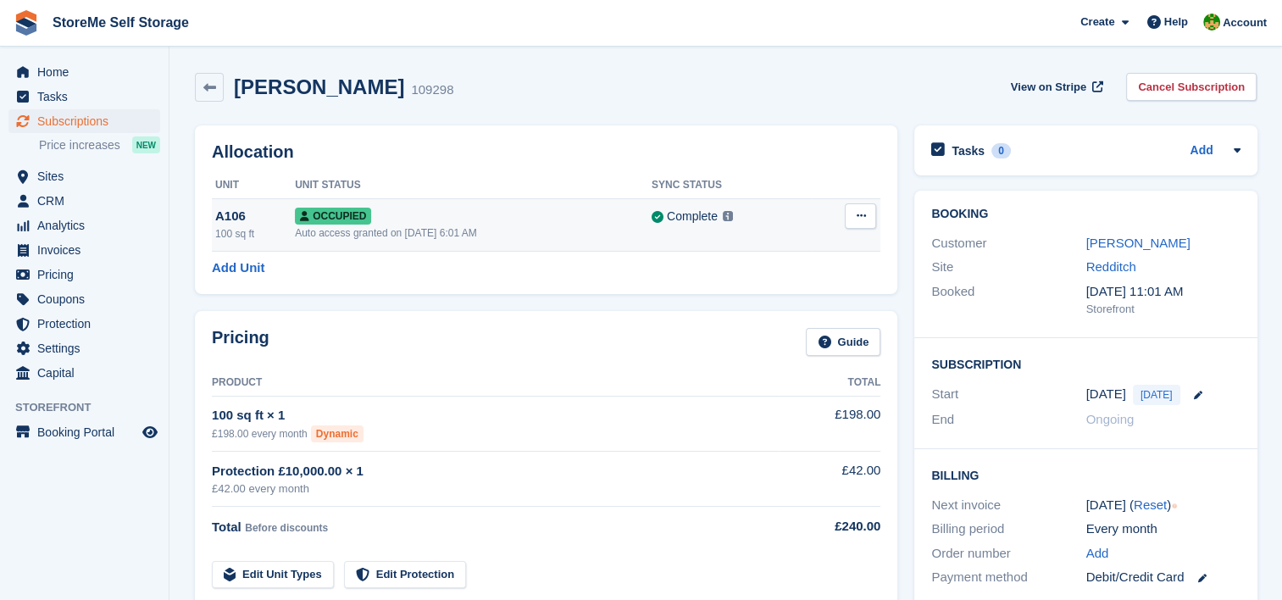
click at [860, 212] on icon at bounding box center [860, 215] width 9 height 11
click at [800, 288] on p "Deallocate" at bounding box center [794, 286] width 147 height 22
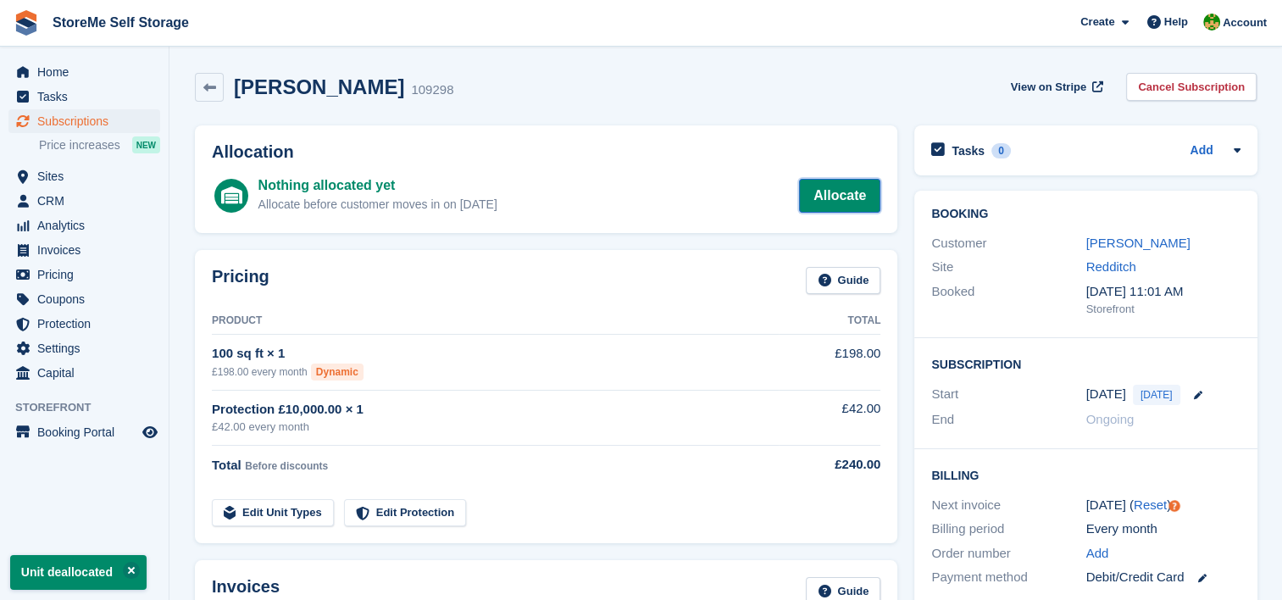
click at [809, 200] on link "Allocate" at bounding box center [839, 196] width 81 height 34
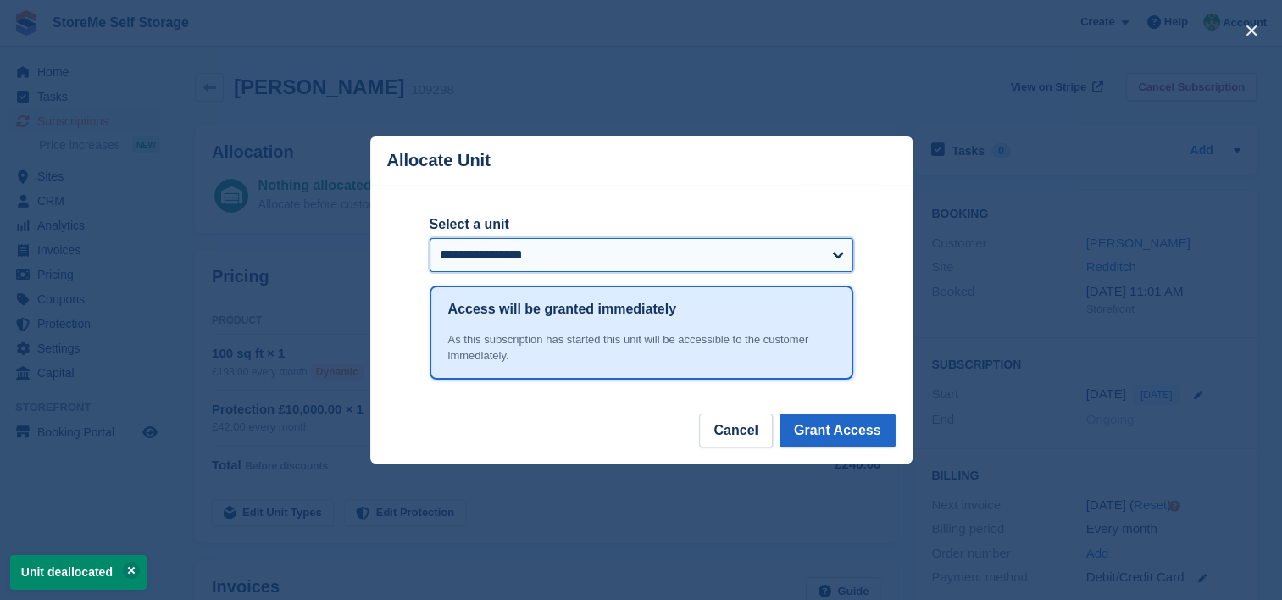
click at [745, 257] on select "**********" at bounding box center [642, 255] width 424 height 34
click at [624, 257] on select "**********" at bounding box center [642, 255] width 424 height 34
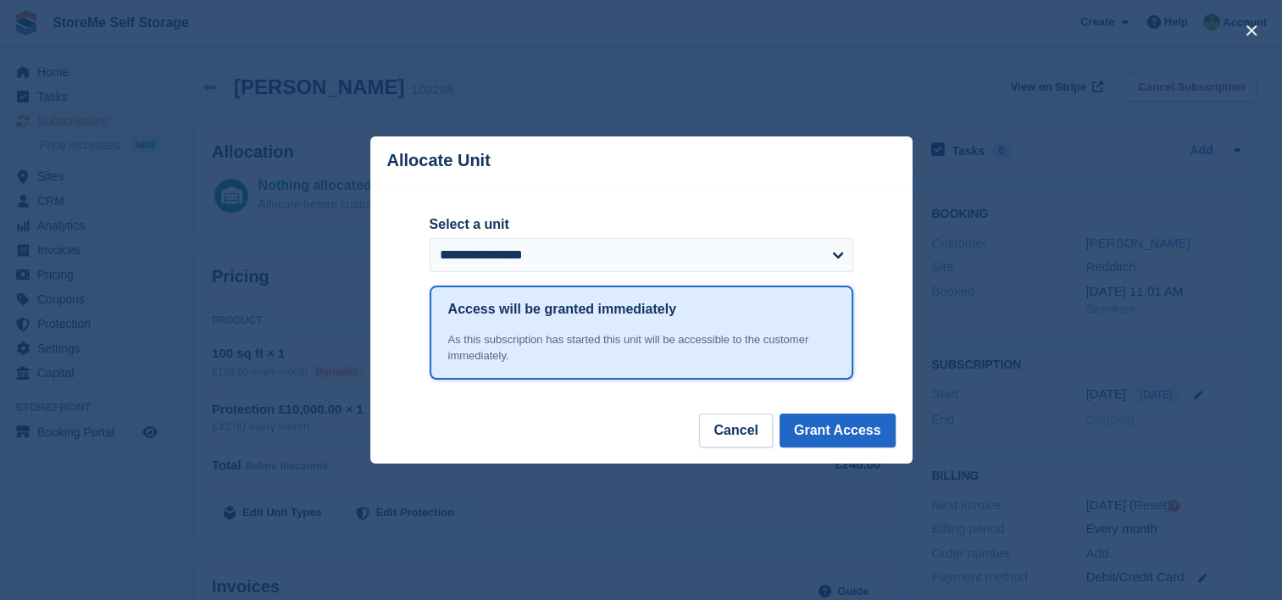
click at [893, 357] on div "**********" at bounding box center [641, 299] width 542 height 228
click at [752, 425] on button "Cancel" at bounding box center [735, 430] width 73 height 34
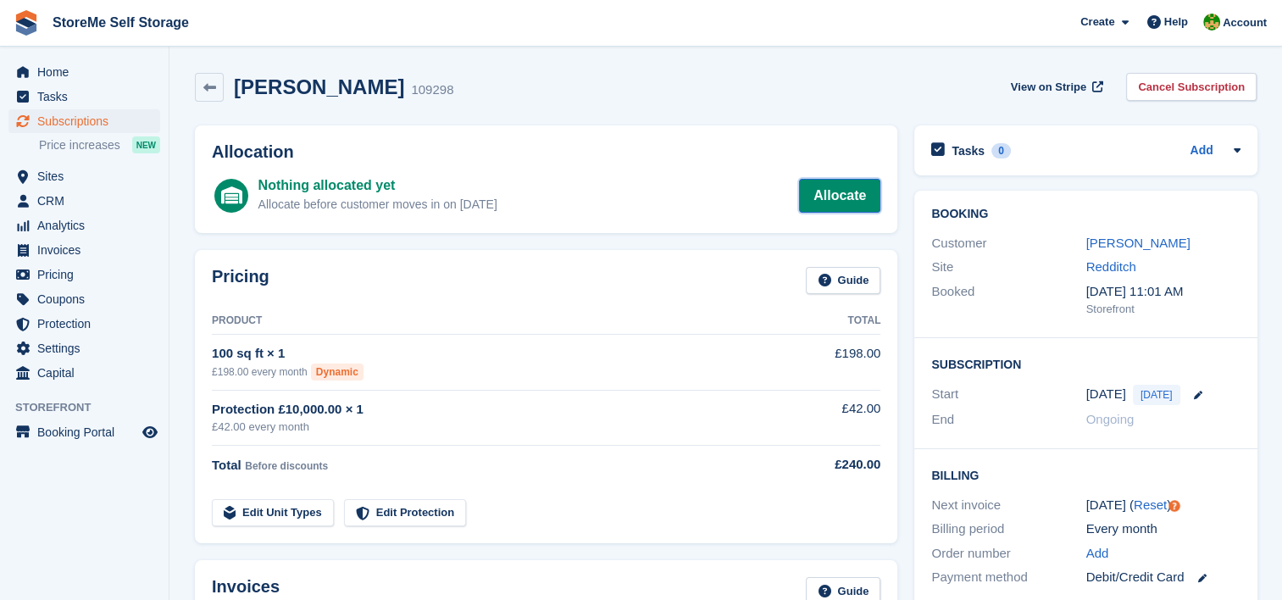
click at [851, 203] on link "Allocate" at bounding box center [839, 196] width 81 height 34
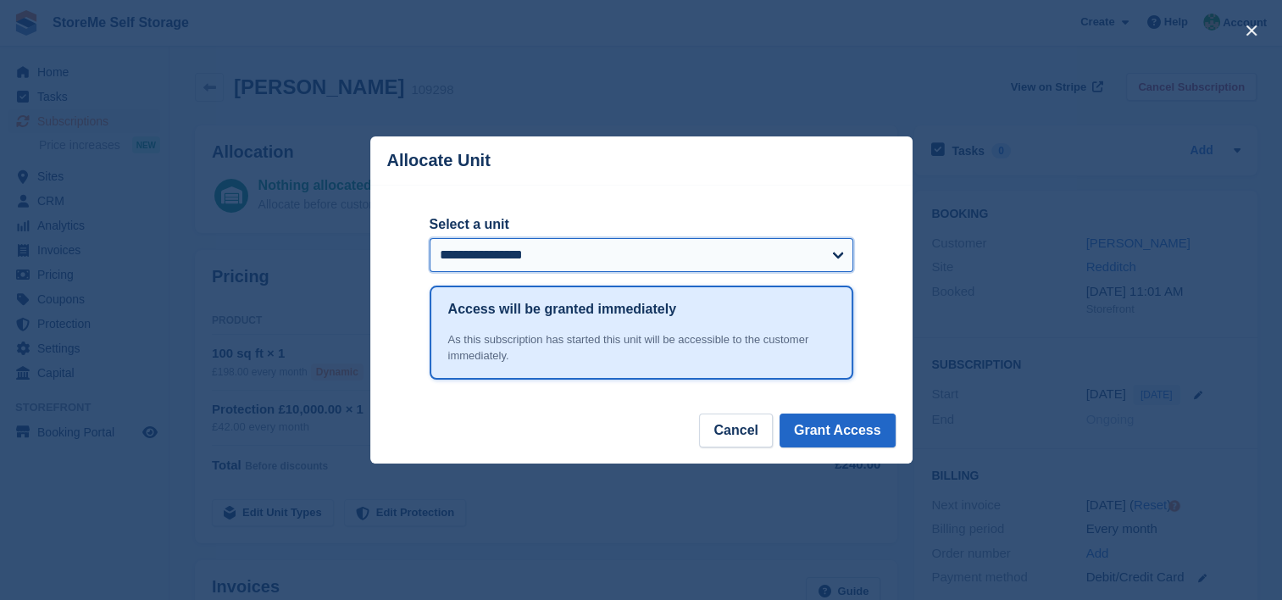
click at [733, 265] on select "**********" at bounding box center [642, 255] width 424 height 34
select select "****"
click at [430, 239] on select "**********" at bounding box center [642, 255] width 424 height 34
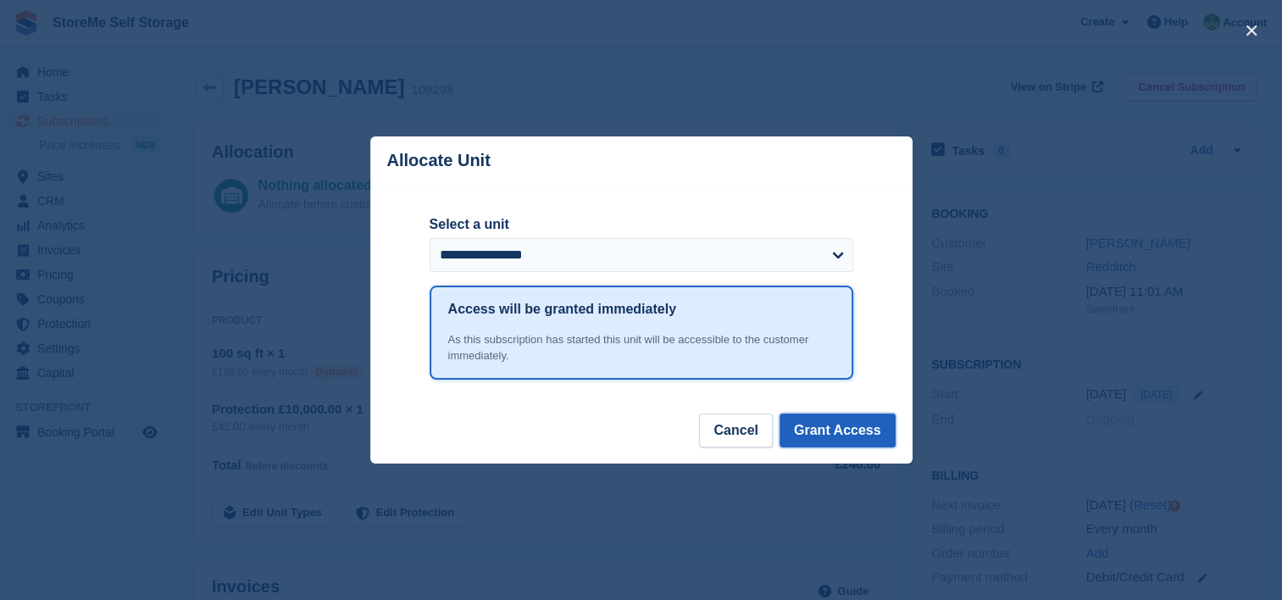
click at [819, 421] on button "Grant Access" at bounding box center [838, 430] width 116 height 34
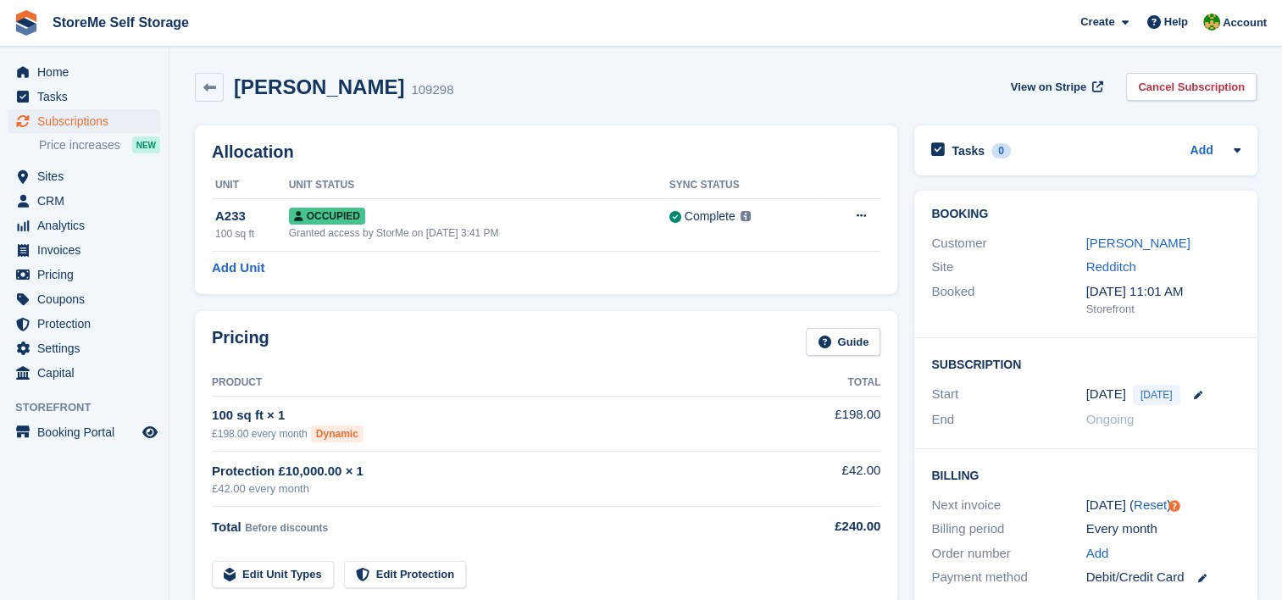
click at [554, 93] on div "[PERSON_NAME] 109298 View on Stripe Cancel Subscription" at bounding box center [726, 87] width 1062 height 29
click at [214, 86] on icon at bounding box center [209, 87] width 13 height 13
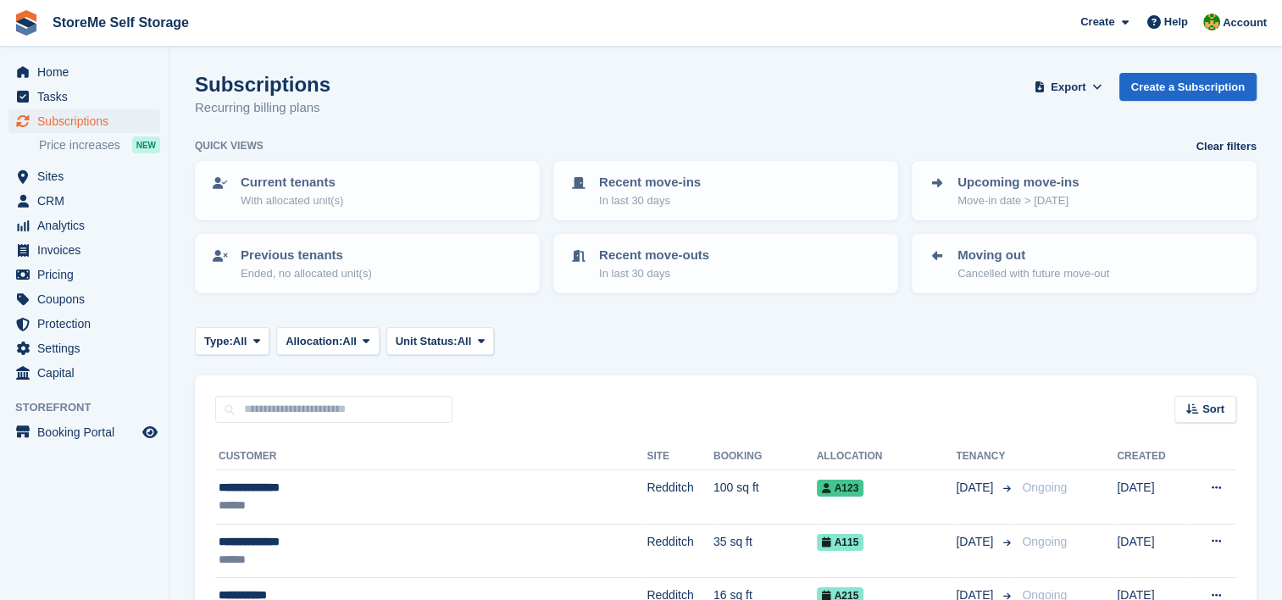
click at [458, 104] on div "Subscriptions Recurring billing plans Export Export Subscriptions Export a CSV …" at bounding box center [726, 105] width 1062 height 65
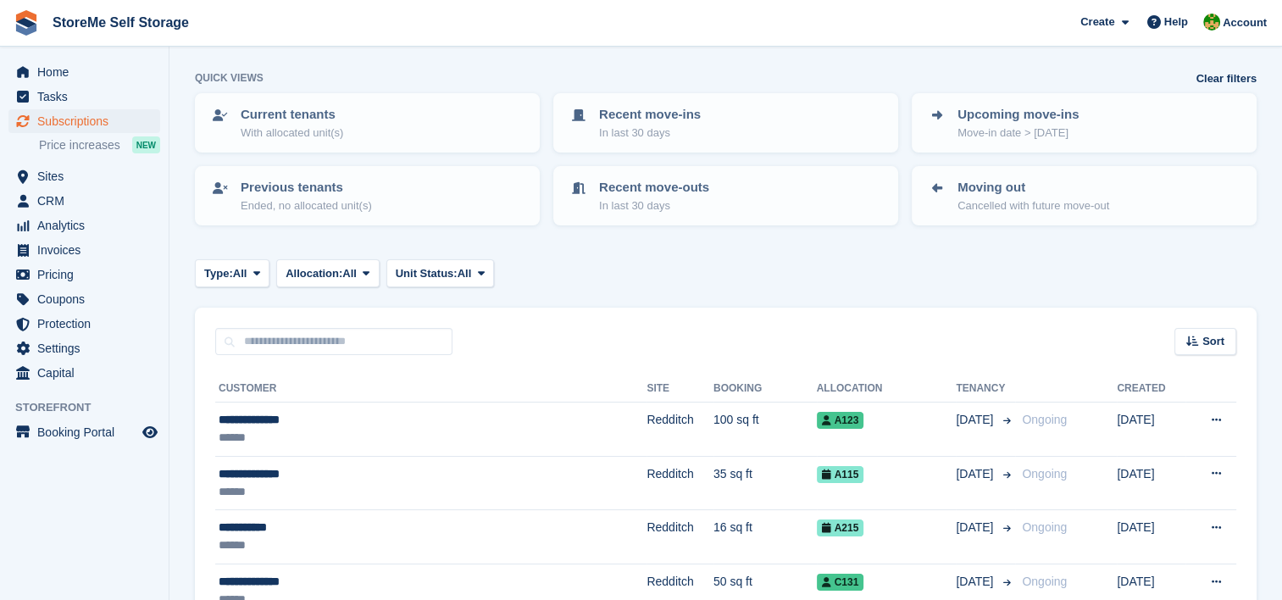
scroll to position [169, 0]
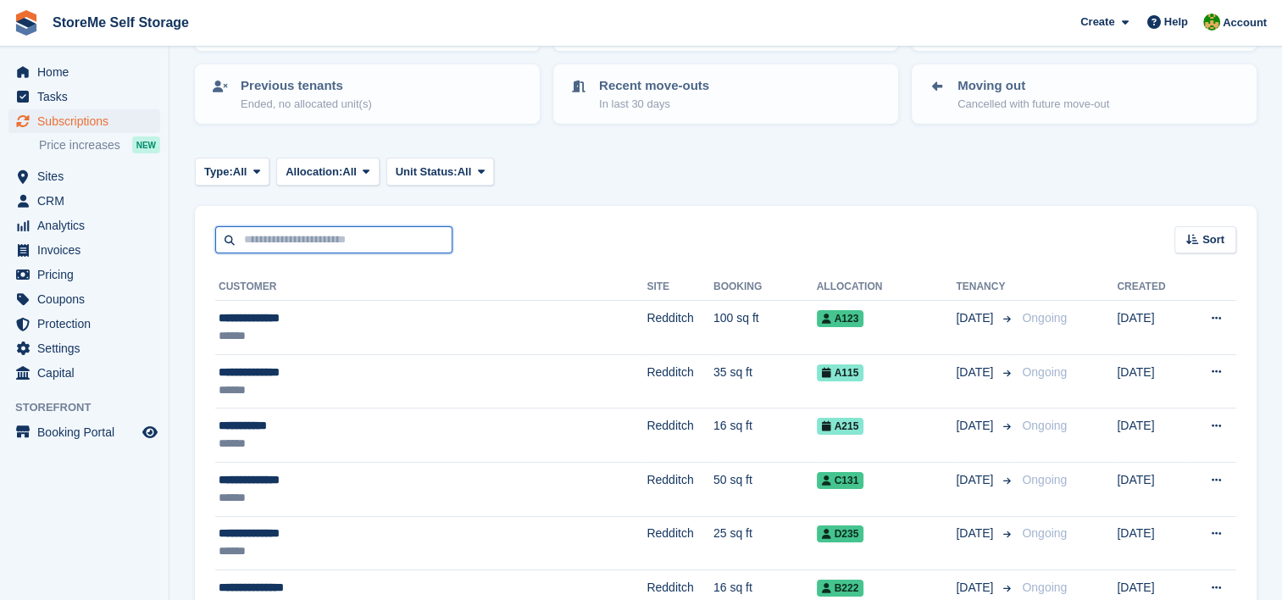
click at [309, 230] on input "text" at bounding box center [333, 240] width 237 height 28
type input "*****"
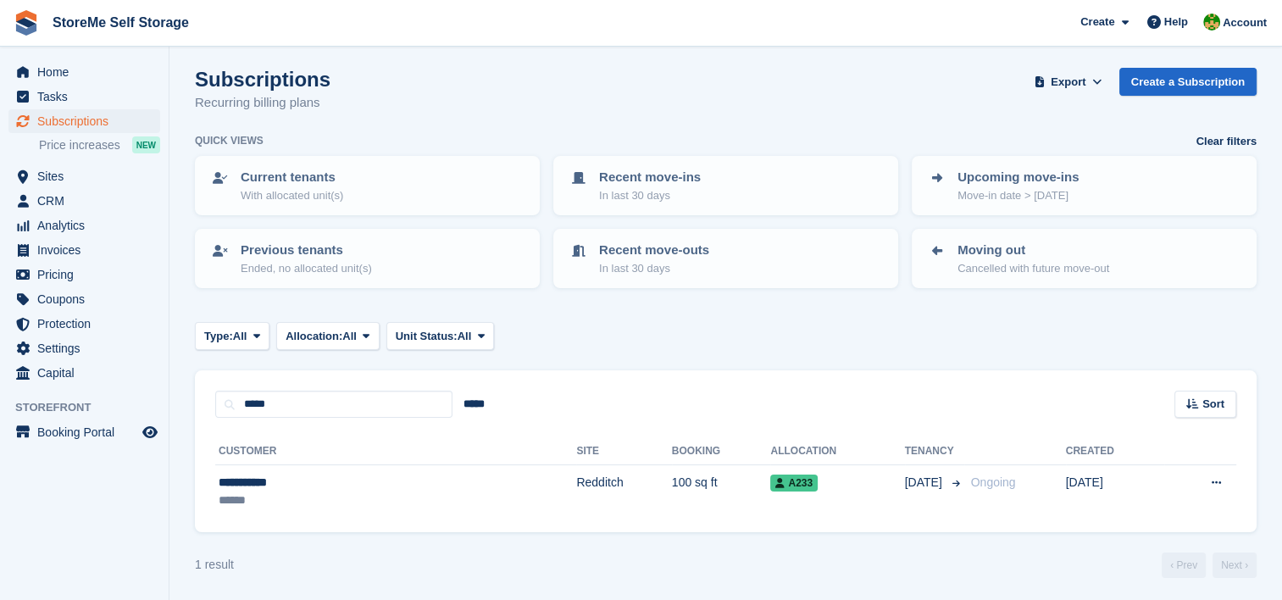
scroll to position [7, 0]
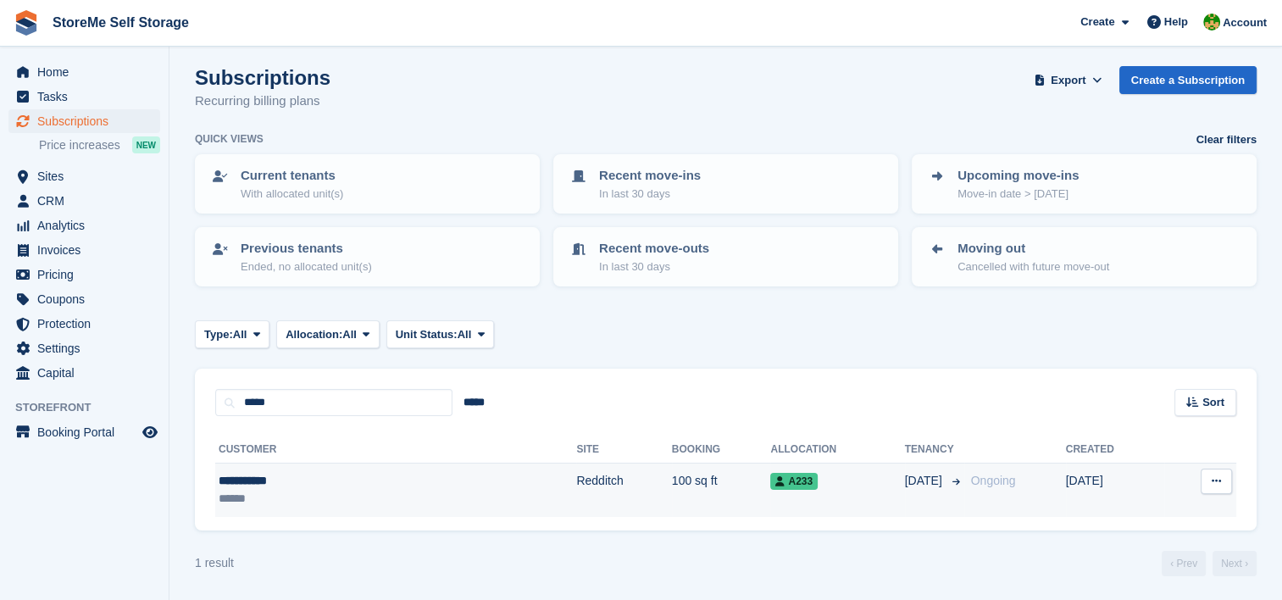
click at [308, 495] on div "******" at bounding box center [306, 499] width 175 height 18
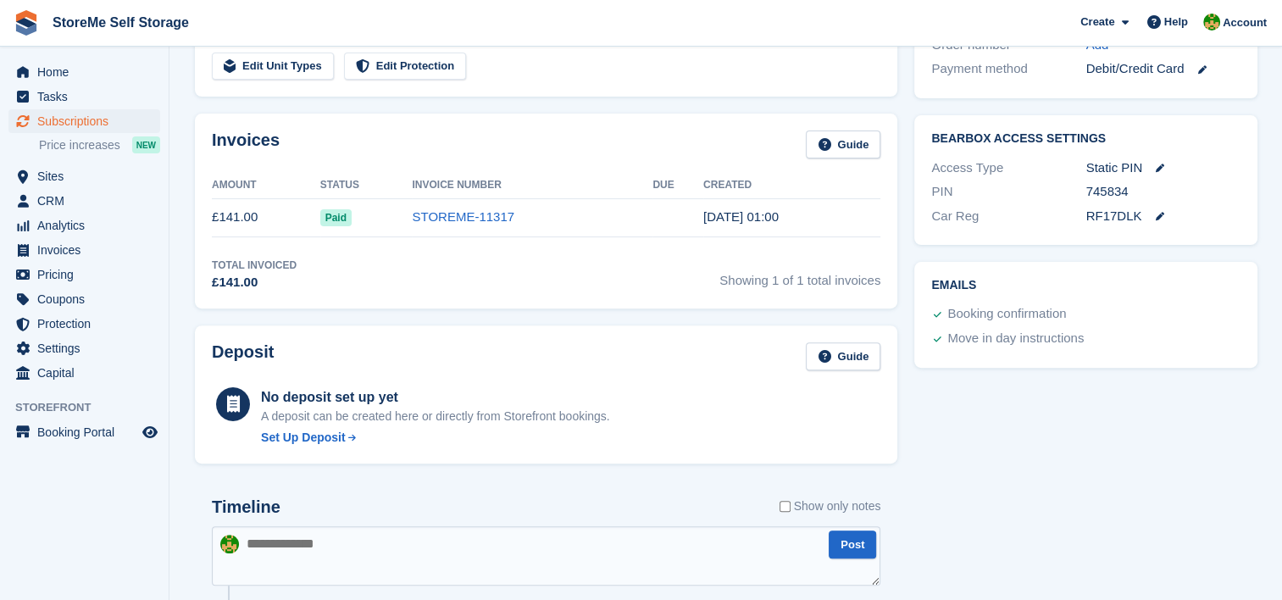
scroll to position [763, 0]
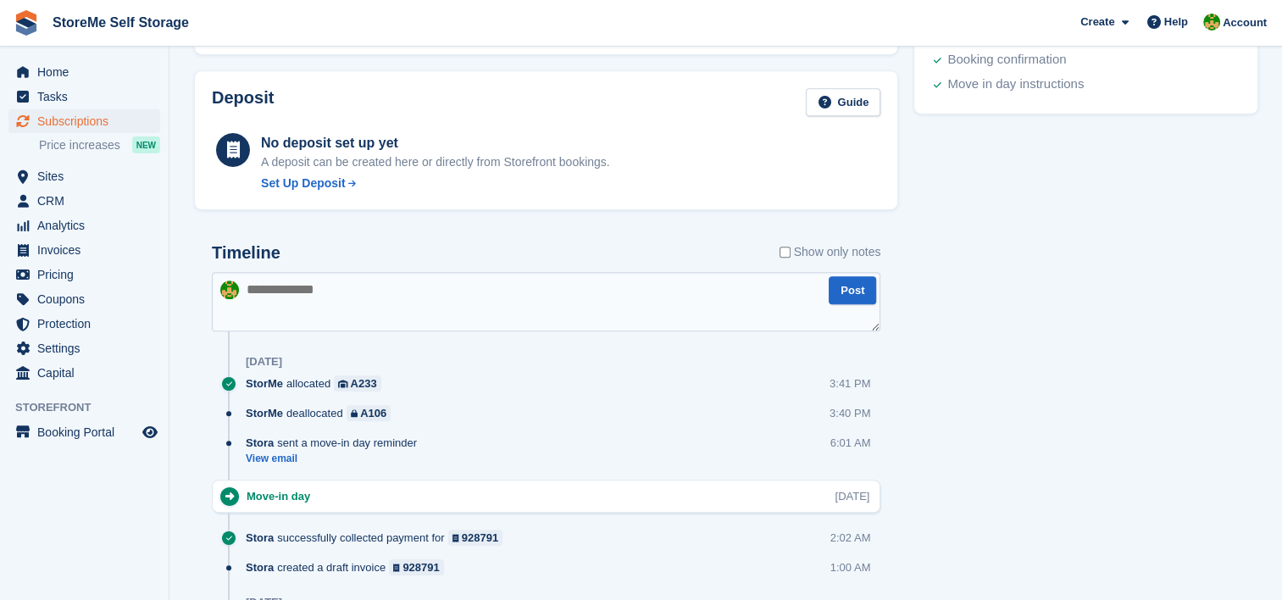
click at [387, 297] on textarea at bounding box center [546, 301] width 669 height 59
type textarea "**********"
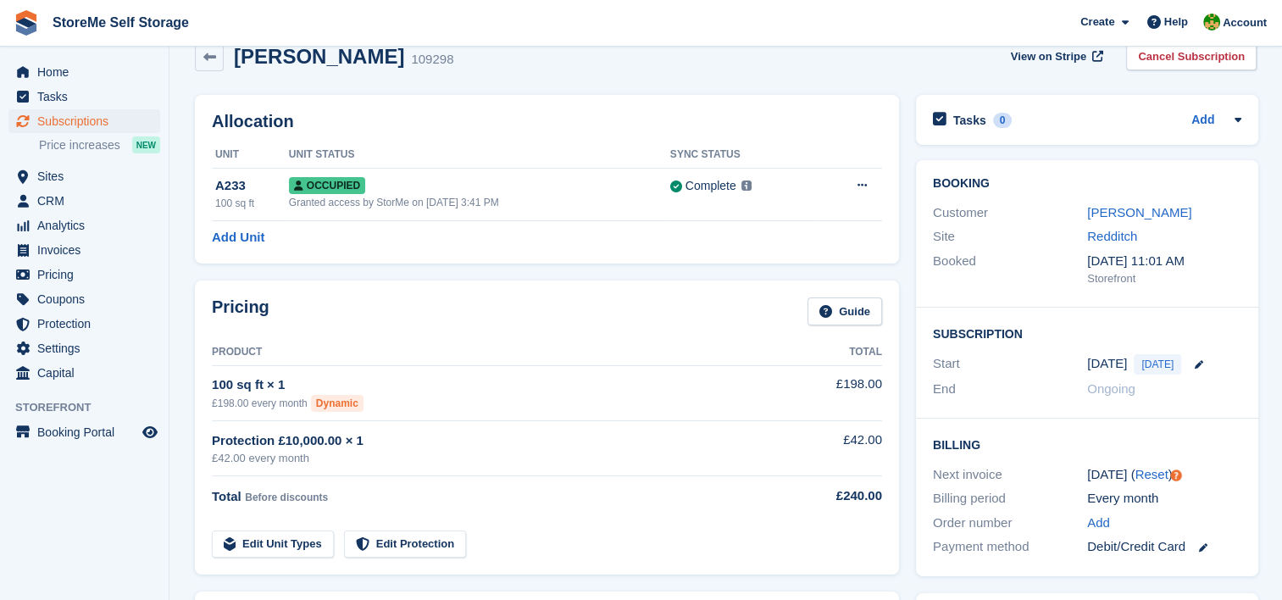
scroll to position [0, 0]
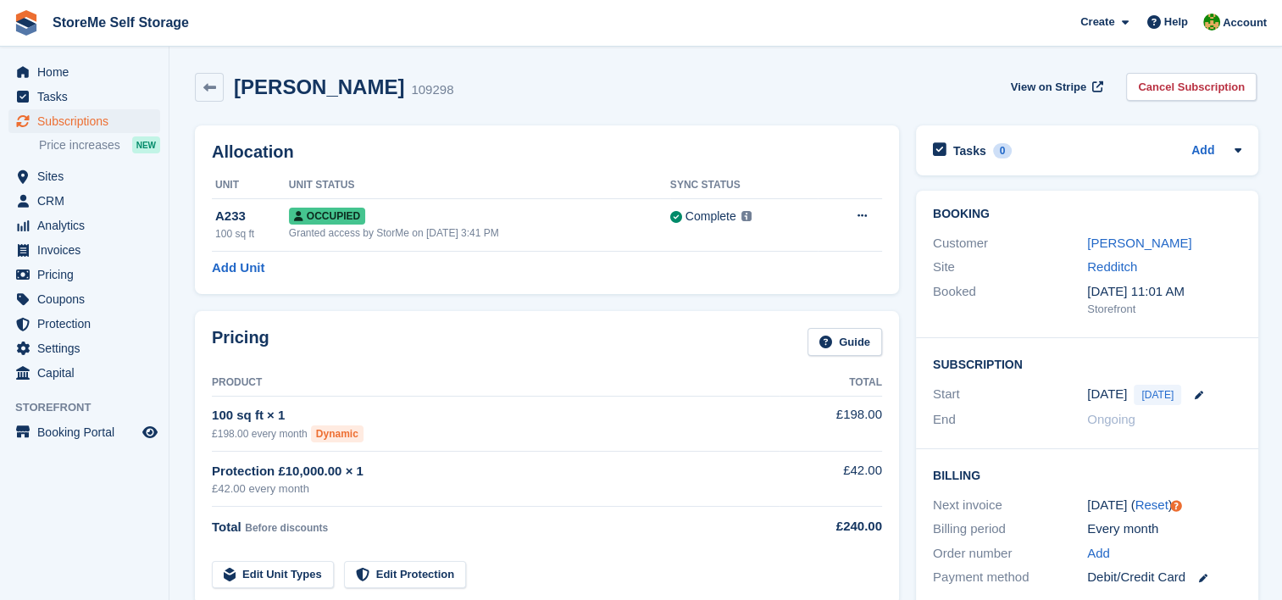
drag, startPoint x: 180, startPoint y: 123, endPoint x: 228, endPoint y: 74, distance: 68.9
drag, startPoint x: 228, startPoint y: 74, endPoint x: 205, endPoint y: 77, distance: 23.1
click at [205, 77] on link at bounding box center [209, 87] width 29 height 29
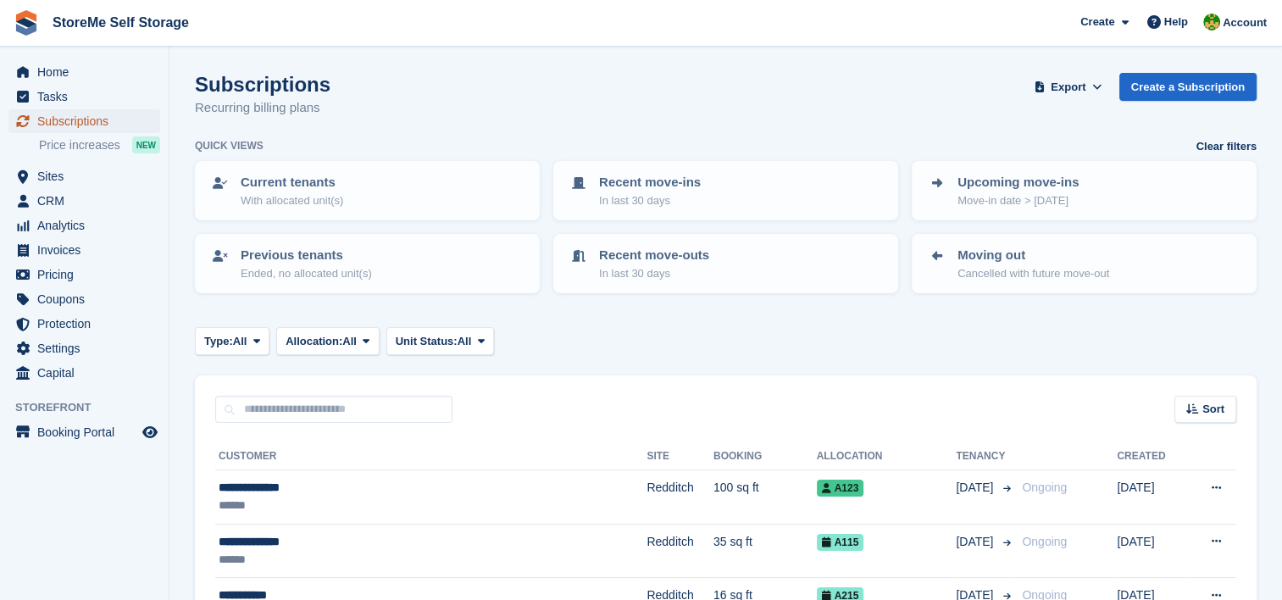
click at [113, 121] on span "Subscriptions" at bounding box center [88, 121] width 102 height 24
click at [359, 409] on input "text" at bounding box center [333, 410] width 237 height 28
type input "*****"
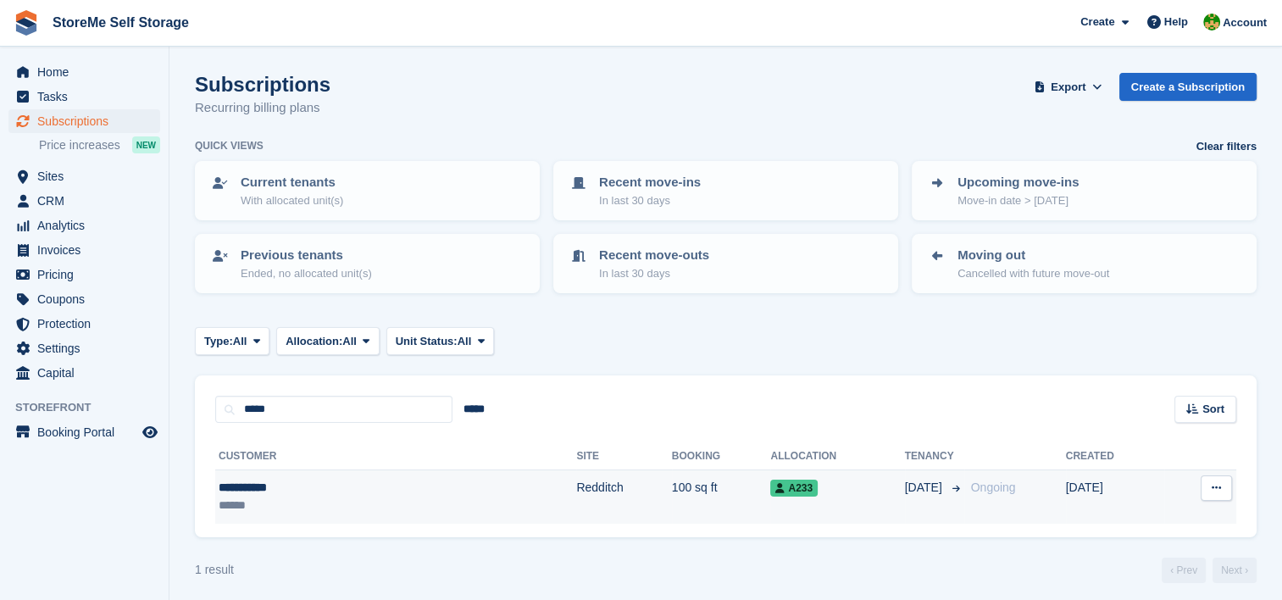
click at [387, 508] on div "******" at bounding box center [306, 506] width 175 height 18
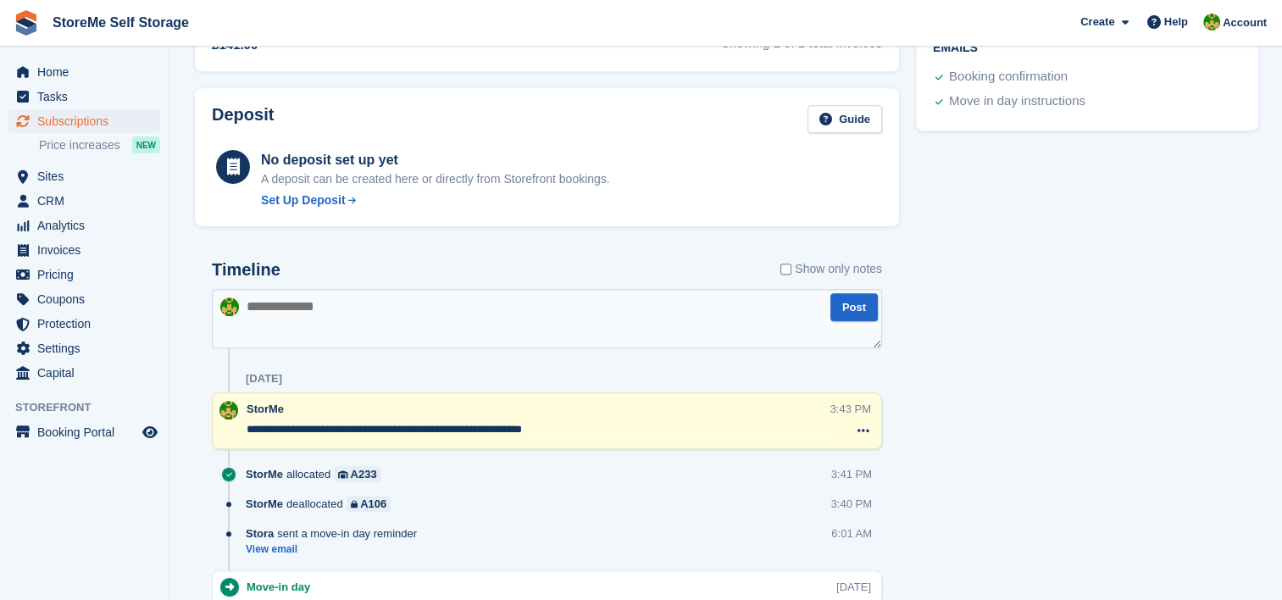
scroll to position [847, 0]
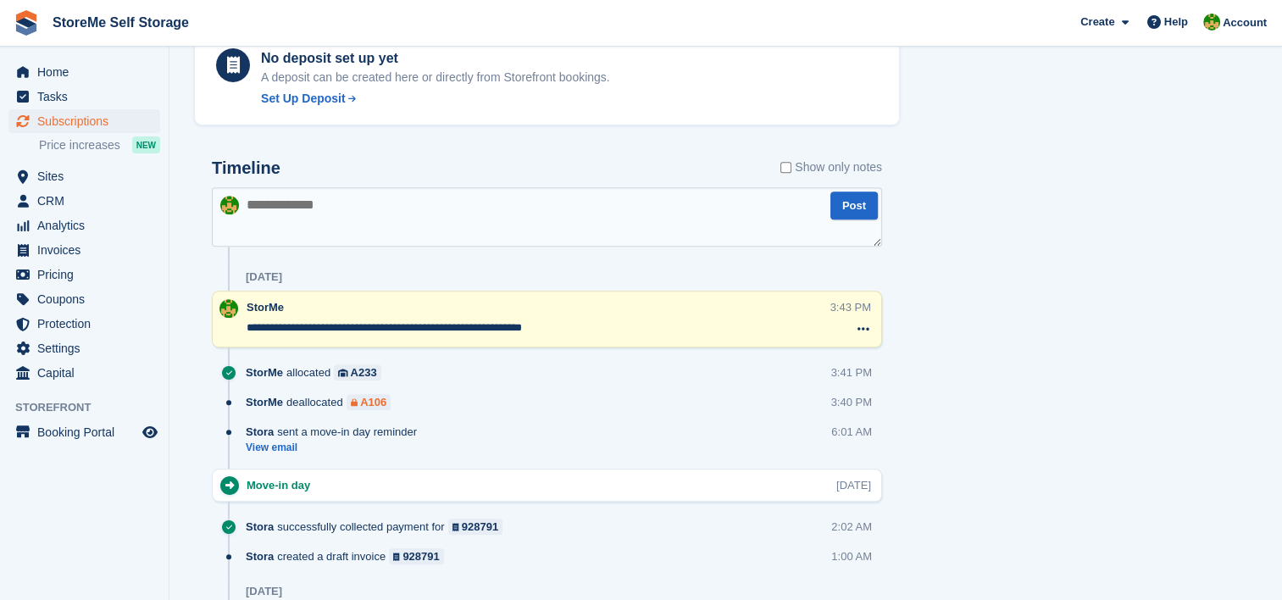
click at [373, 400] on div "A106" at bounding box center [373, 402] width 26 height 16
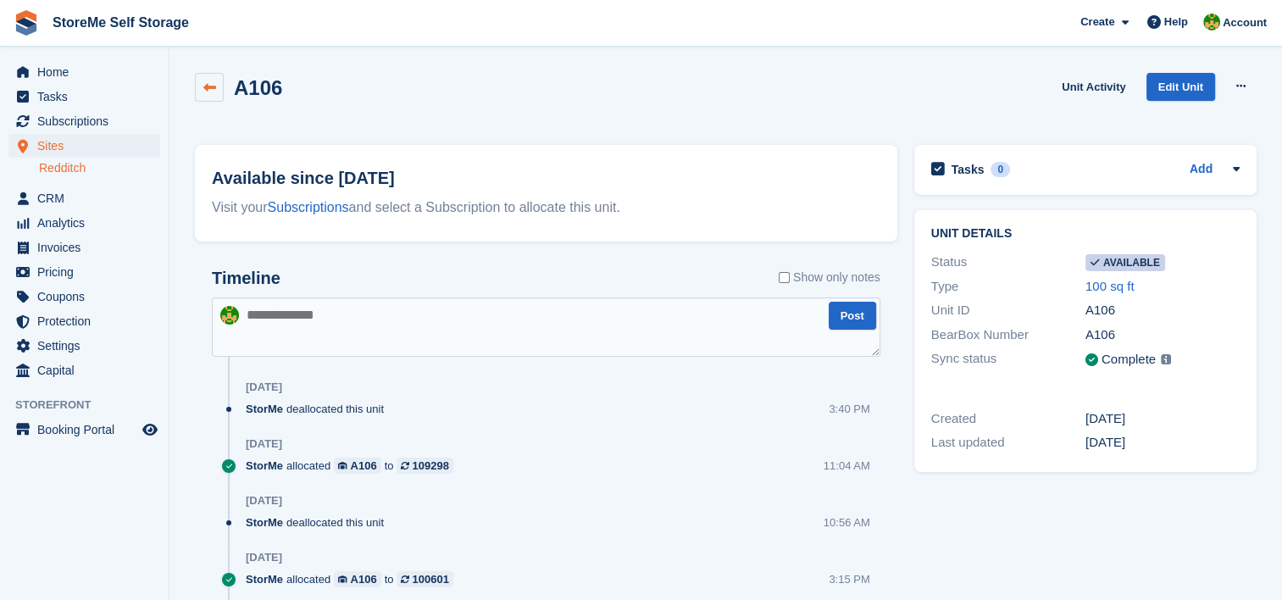
click at [220, 95] on link at bounding box center [209, 87] width 29 height 29
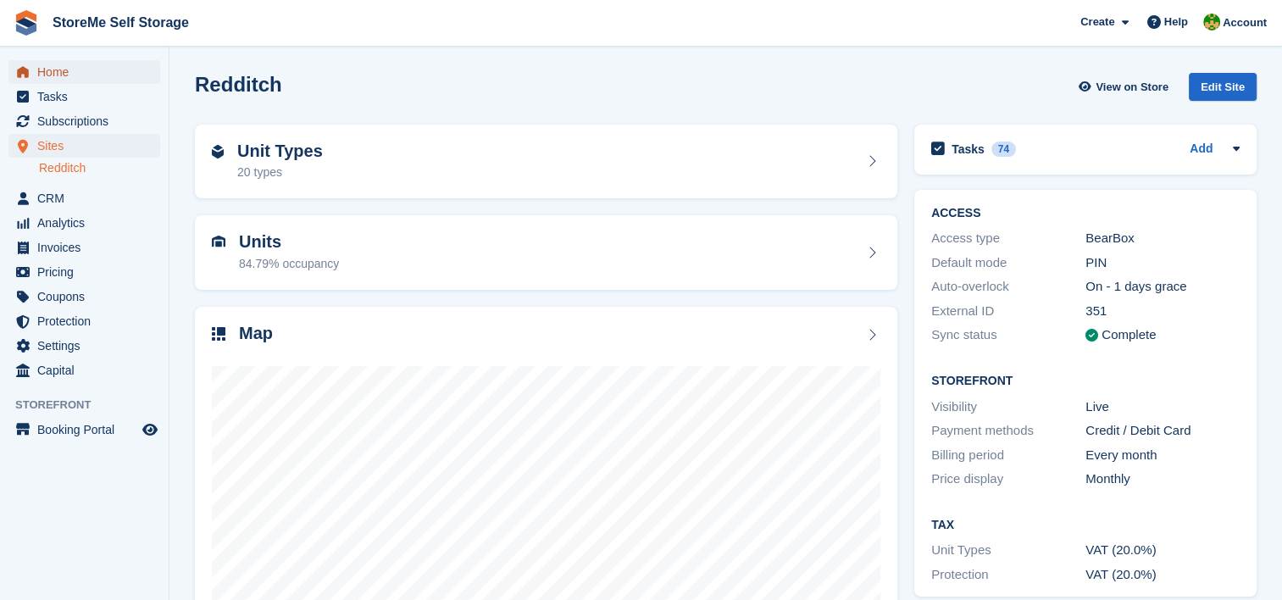
click at [99, 73] on span "Home" at bounding box center [88, 72] width 102 height 24
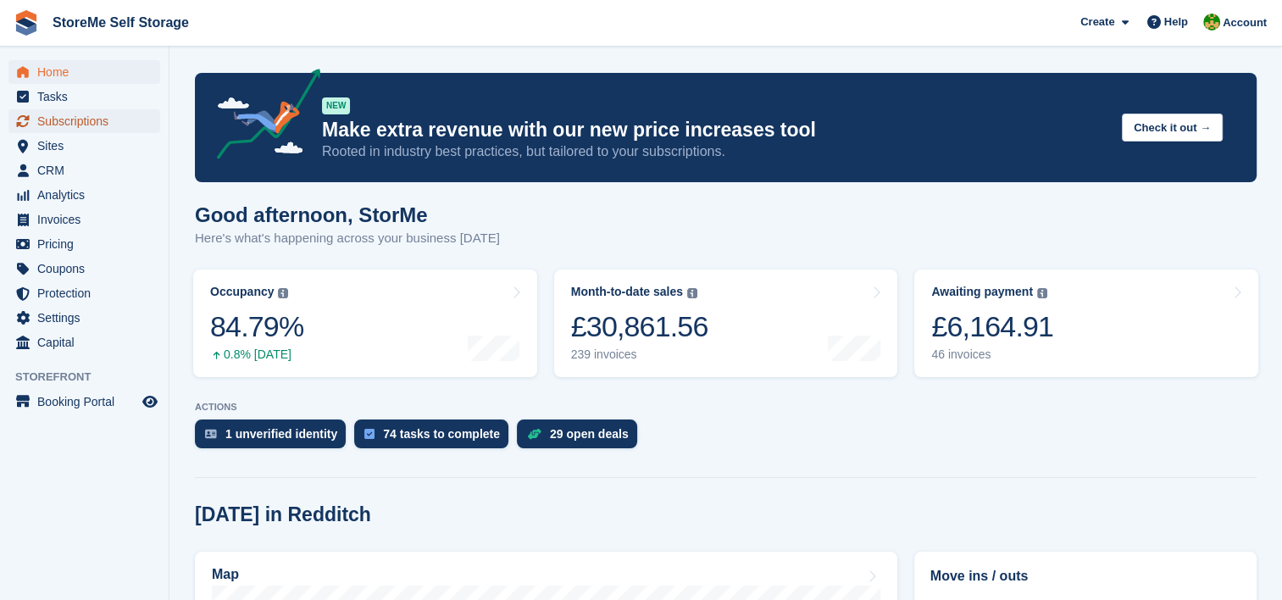
click at [143, 120] on link "Subscriptions" at bounding box center [84, 121] width 152 height 24
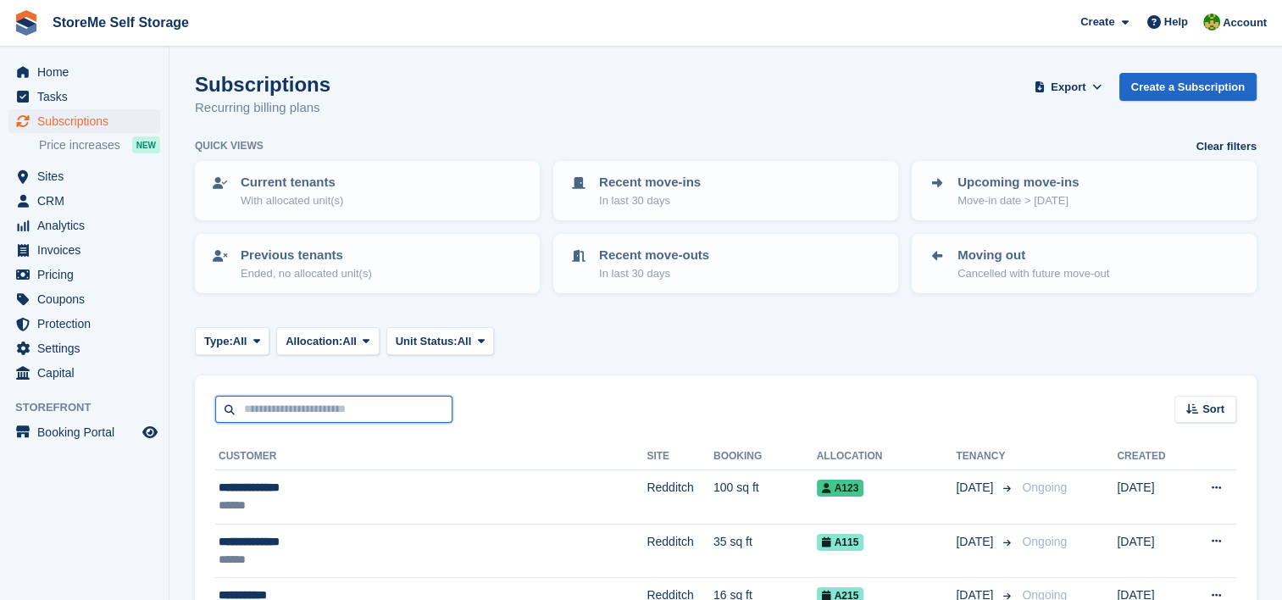
click at [264, 396] on input "text" at bounding box center [333, 410] width 237 height 28
type input "*****"
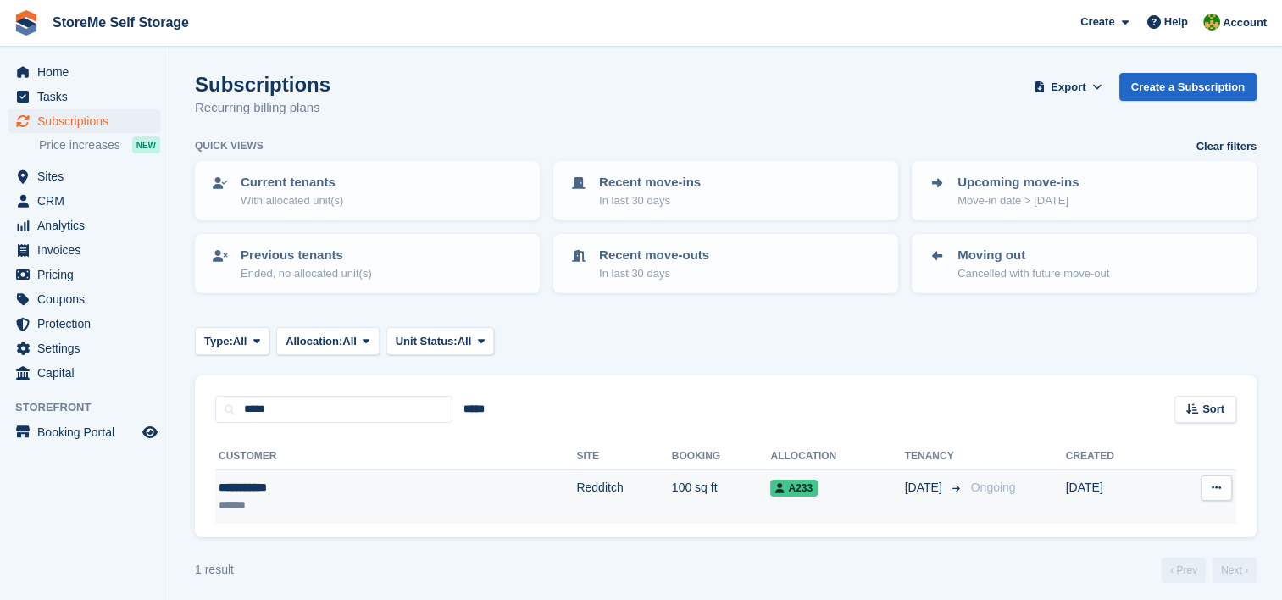
click at [576, 497] on td "Redditch" at bounding box center [623, 496] width 95 height 53
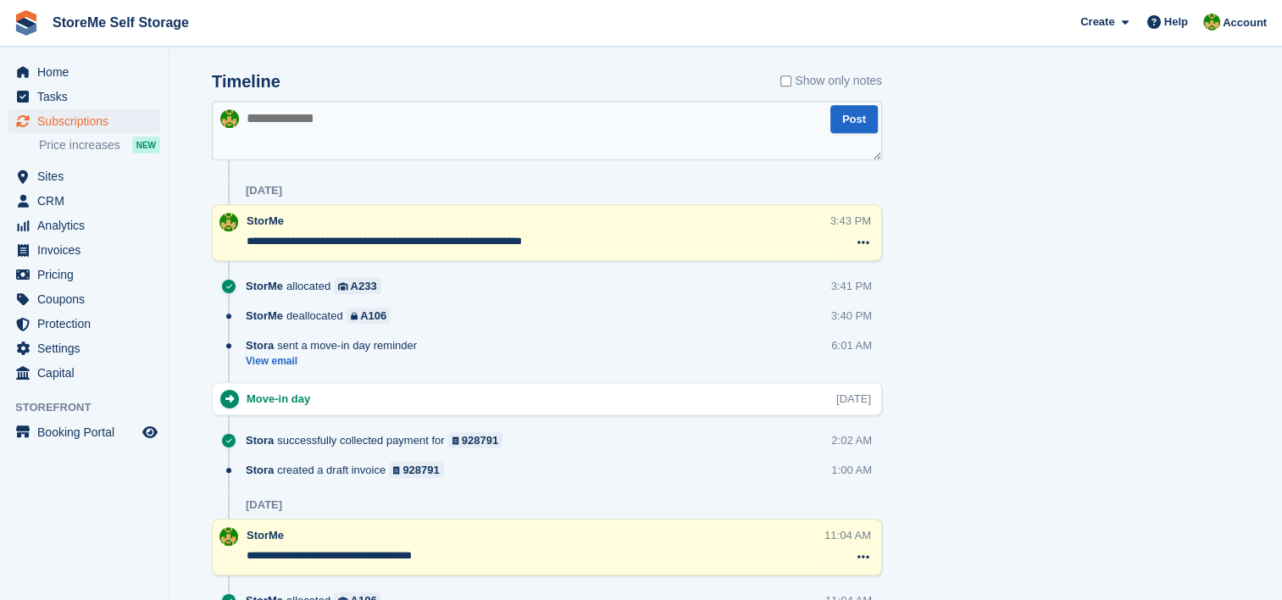
scroll to position [708, 0]
